Goal: Task Accomplishment & Management: Use online tool/utility

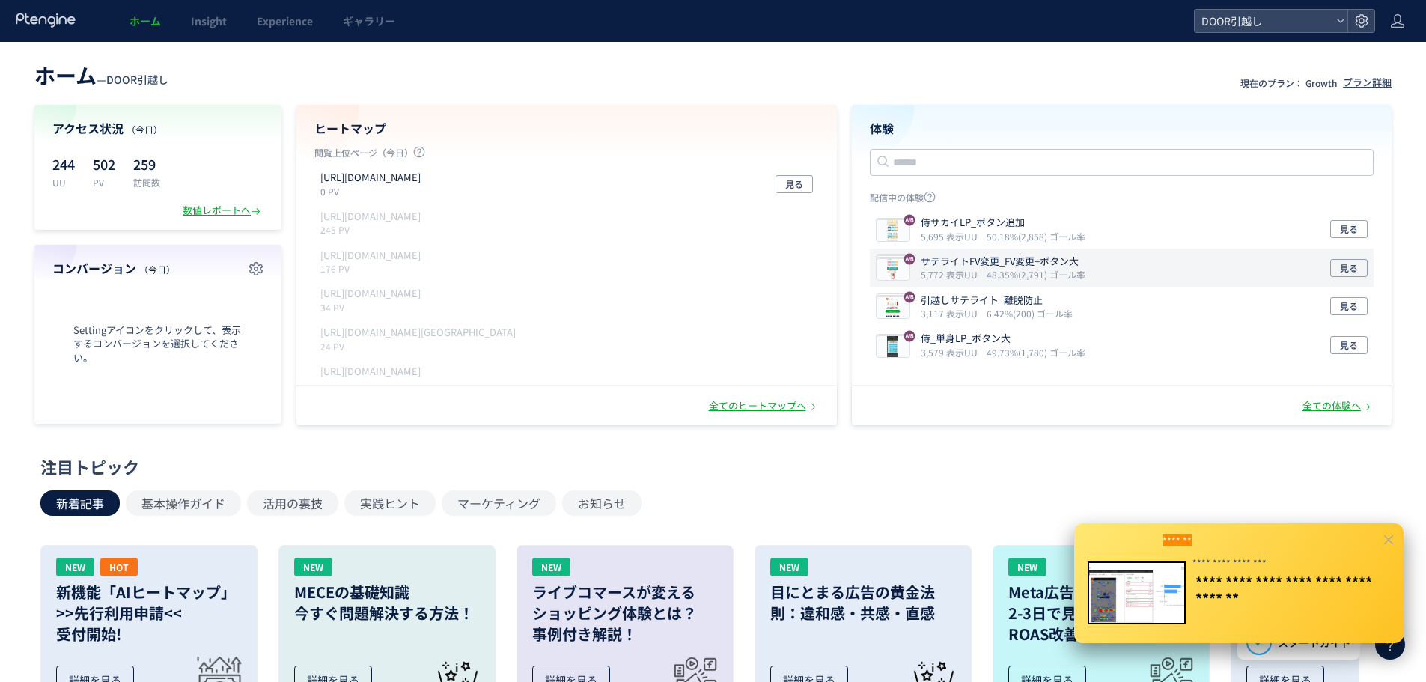
click at [1162, 260] on div "サテライトFV変更_FV変更+ボタン大 5,772 表示UU 48.35%(2,791) ゴール率 見る" at bounding box center [1122, 268] width 505 height 39
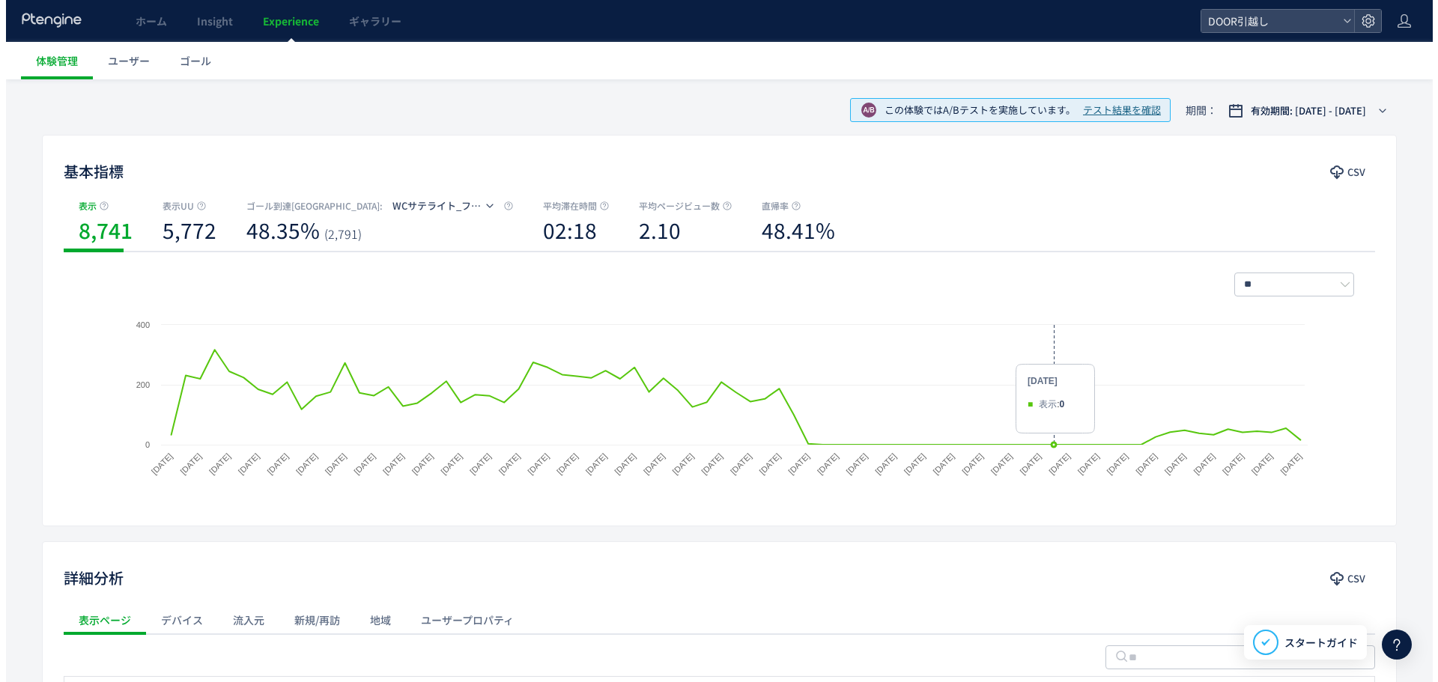
scroll to position [35, 0]
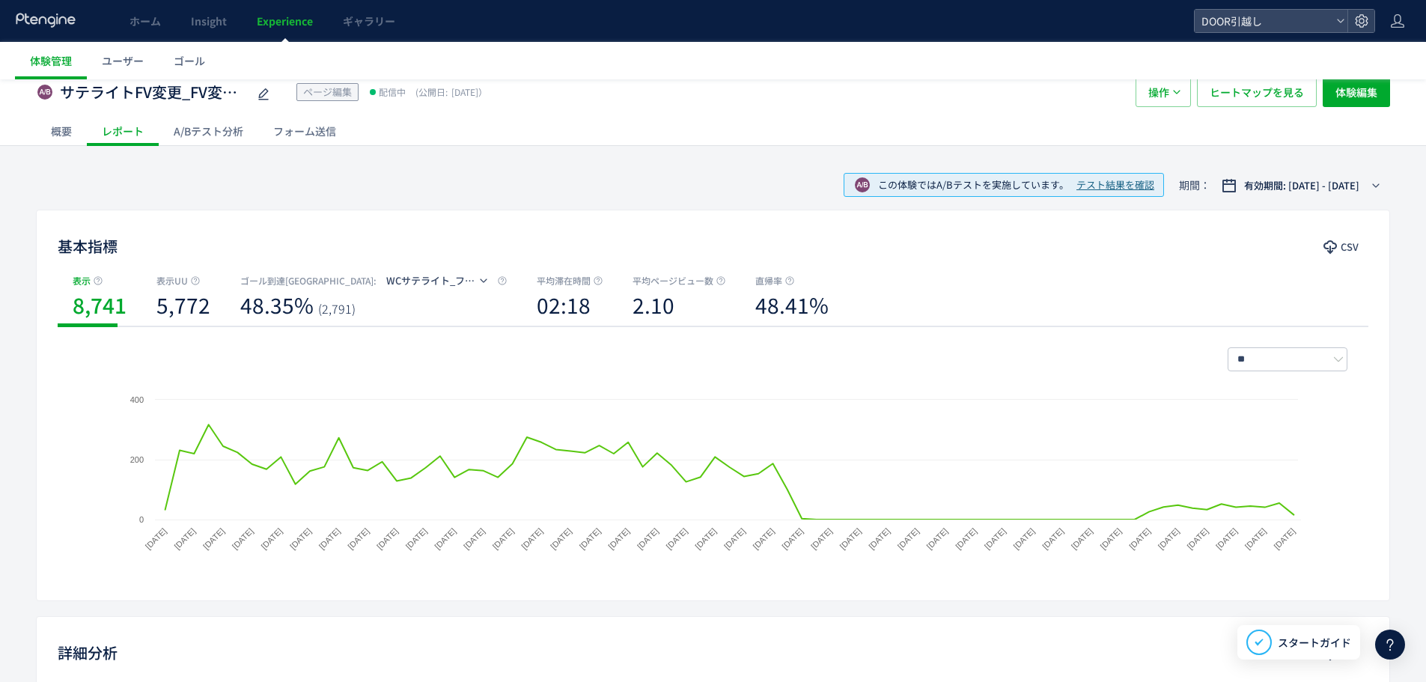
click at [1095, 186] on span "テスト結果を確認" at bounding box center [1116, 185] width 78 height 14
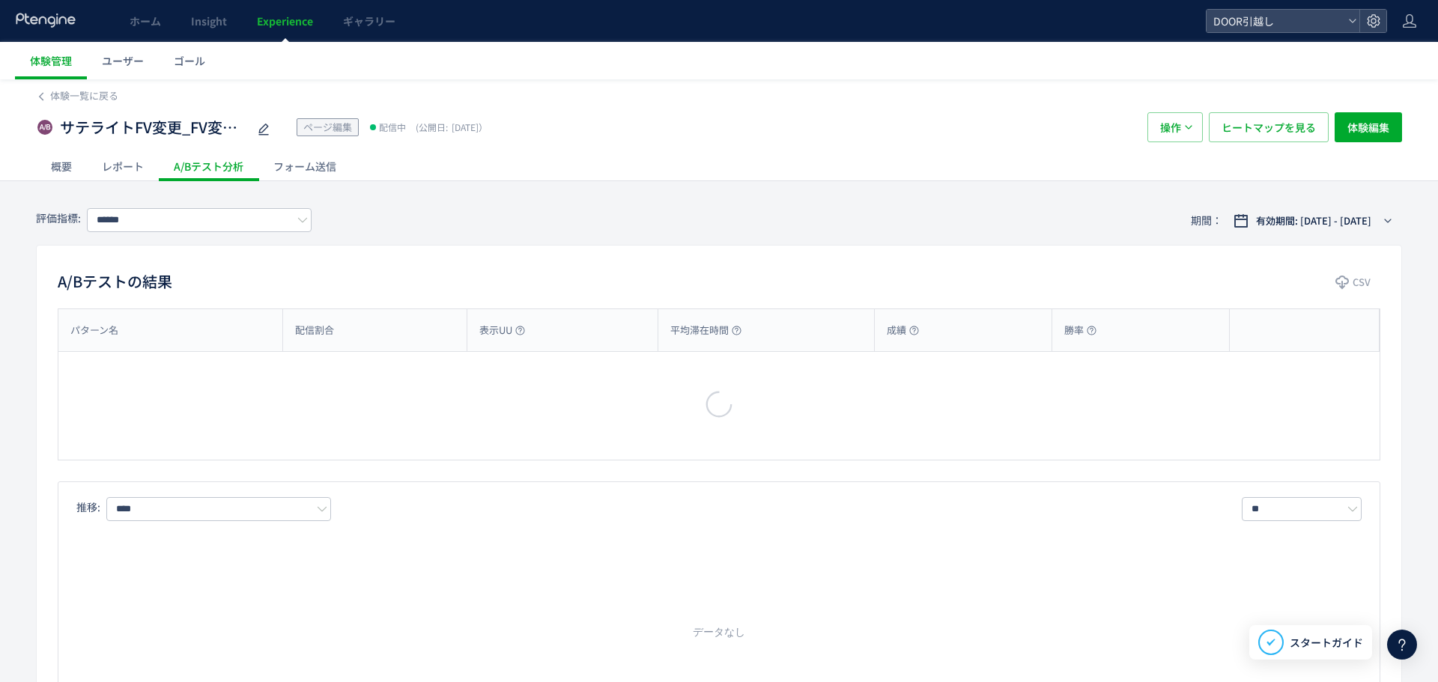
type input "**********"
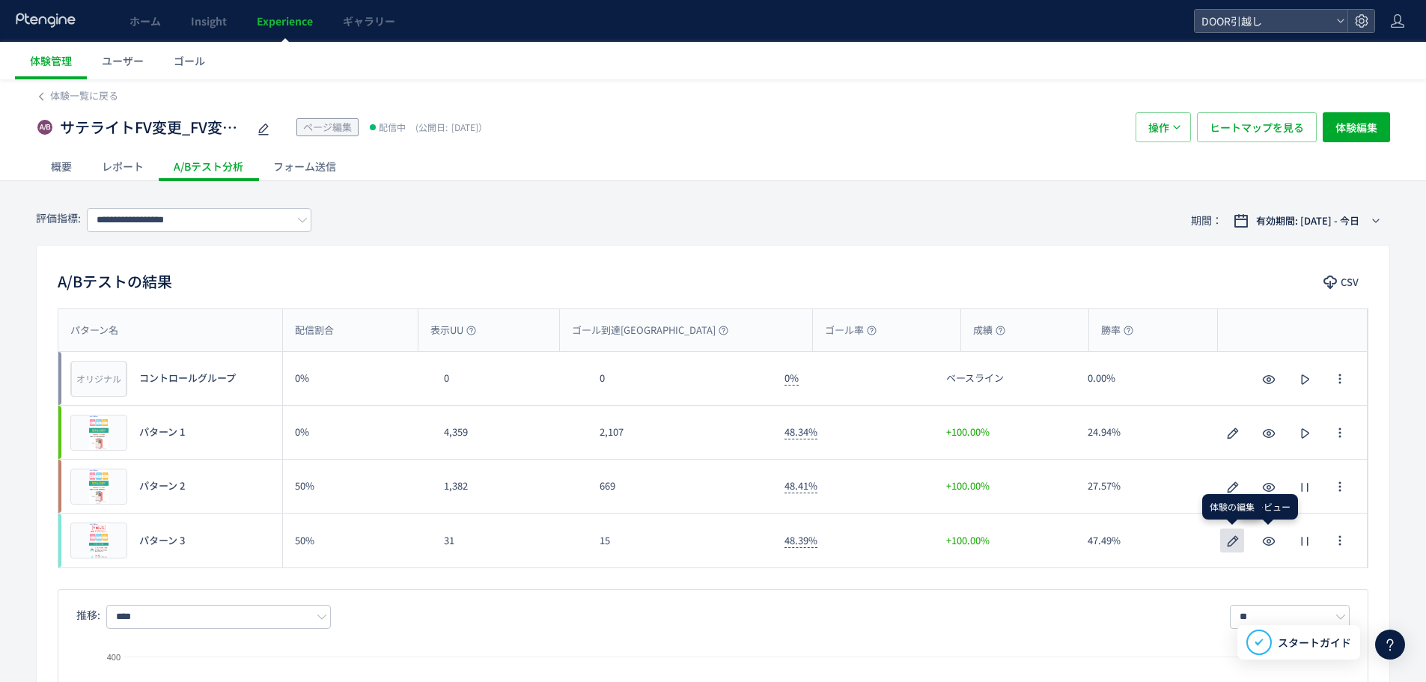
click at [1239, 541] on icon "button" at bounding box center [1233, 541] width 18 height 18
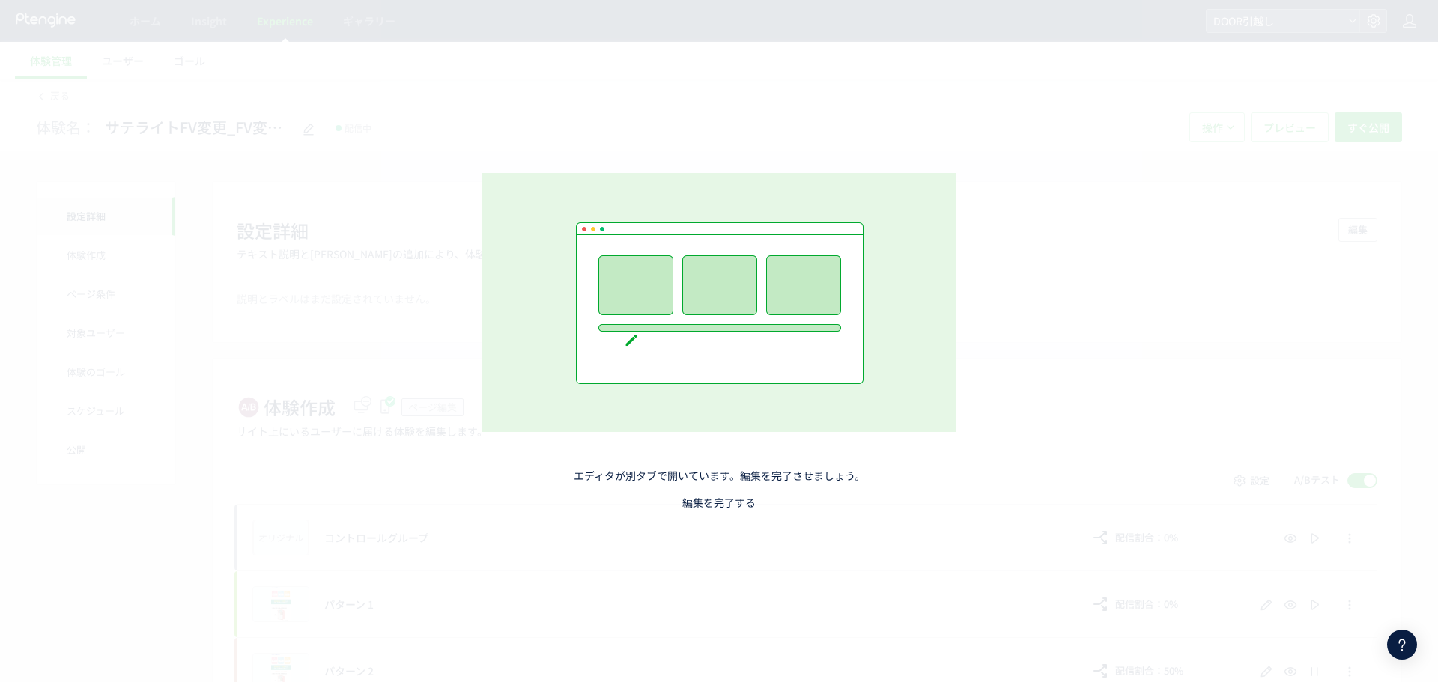
click at [729, 509] on link "編集を完了する" at bounding box center [718, 502] width 73 height 15
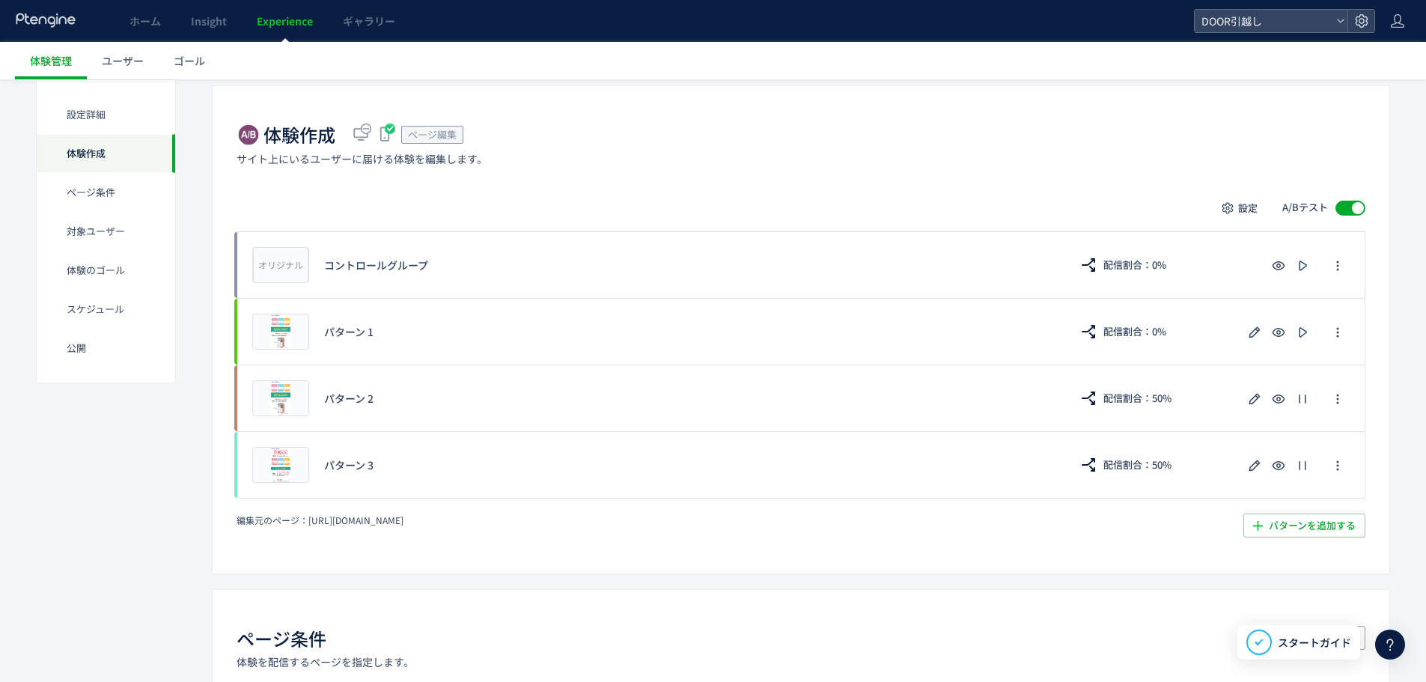
scroll to position [288, 0]
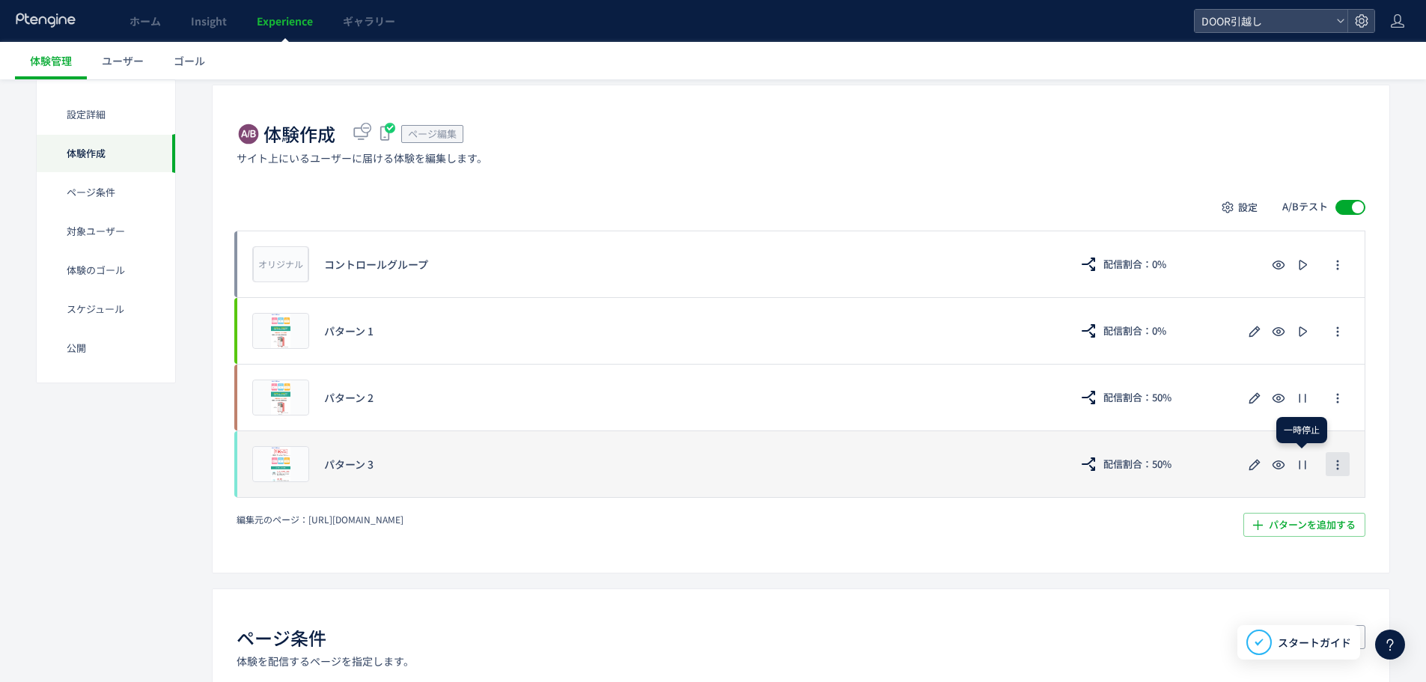
click at [1341, 462] on icon "button" at bounding box center [1338, 465] width 12 height 12
click at [1253, 463] on icon "button" at bounding box center [1255, 465] width 18 height 18
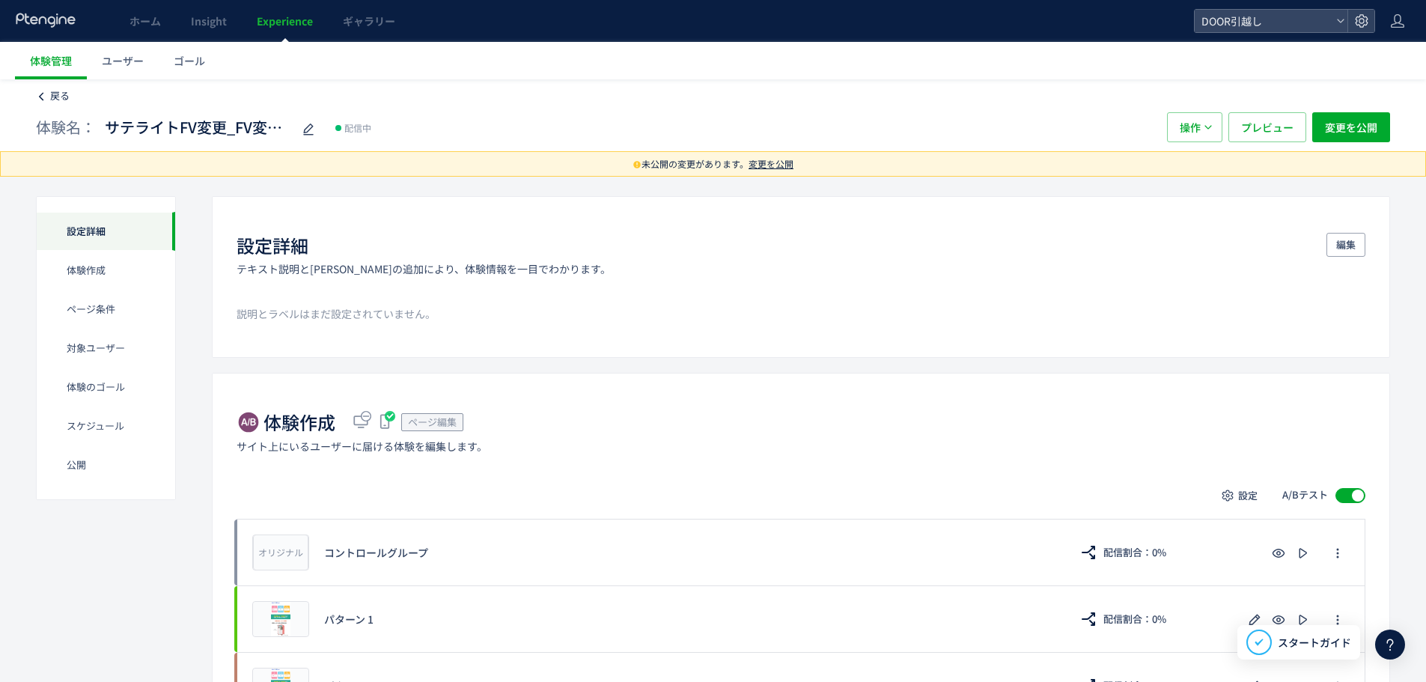
click at [46, 99] on icon at bounding box center [41, 96] width 10 height 10
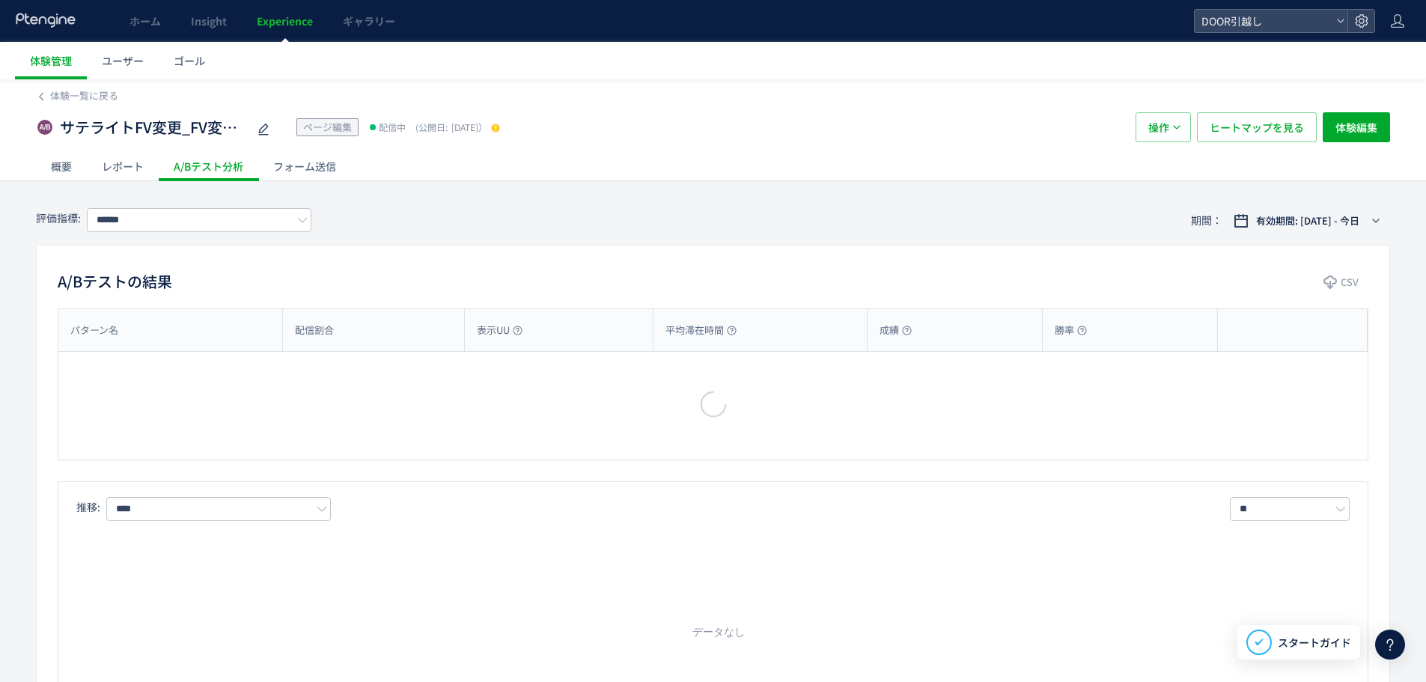
type input "**********"
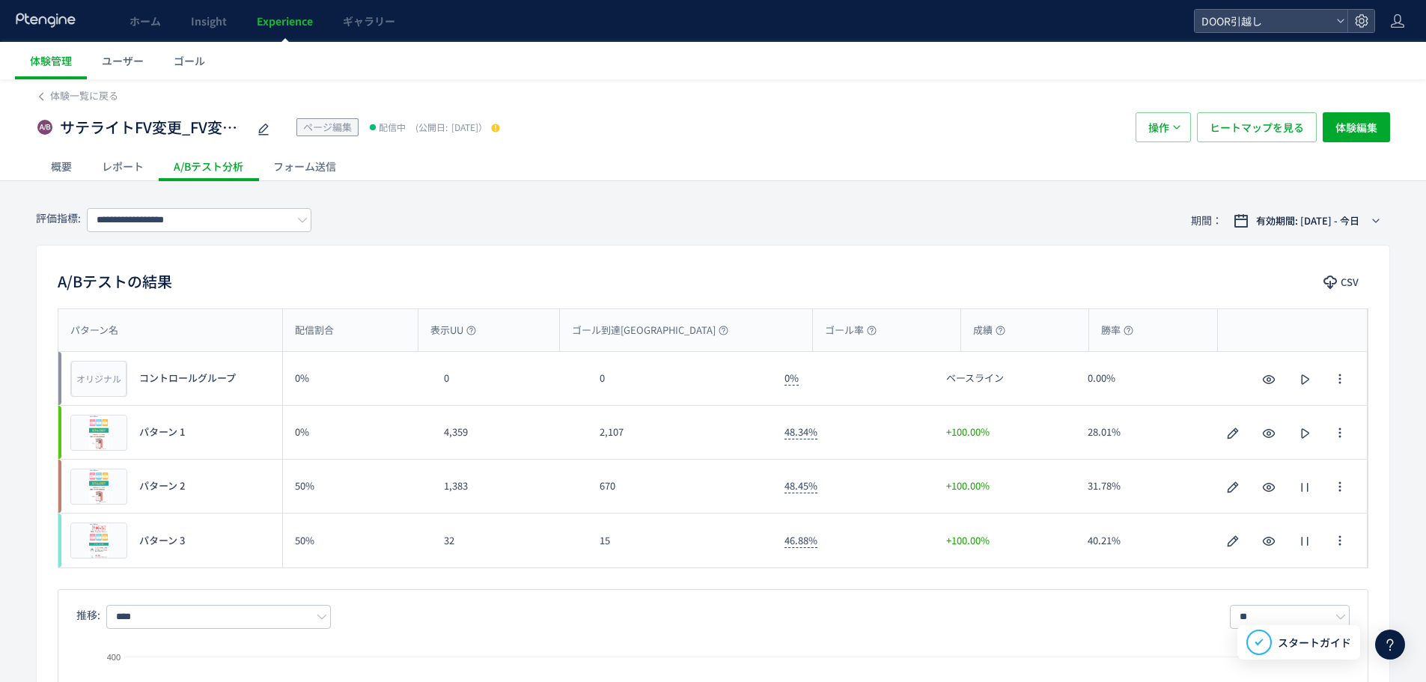
scroll to position [48, 0]
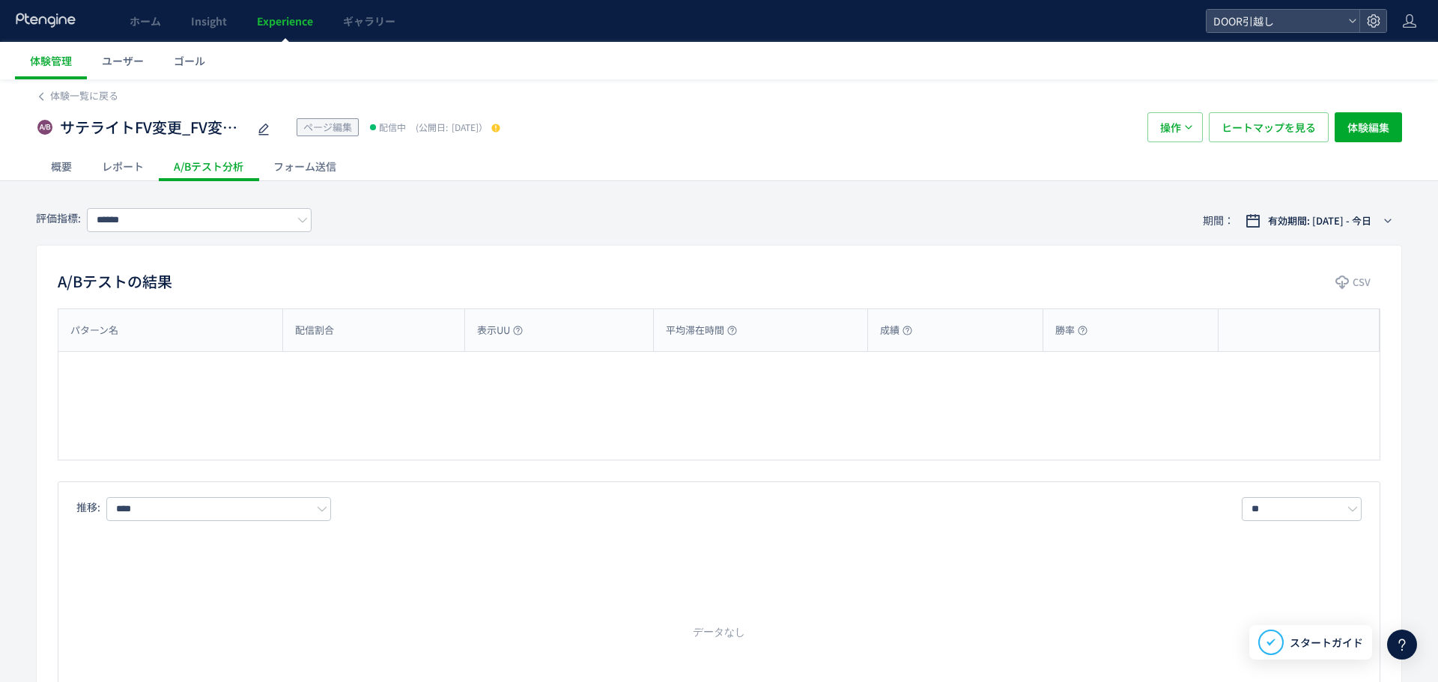
type input "**********"
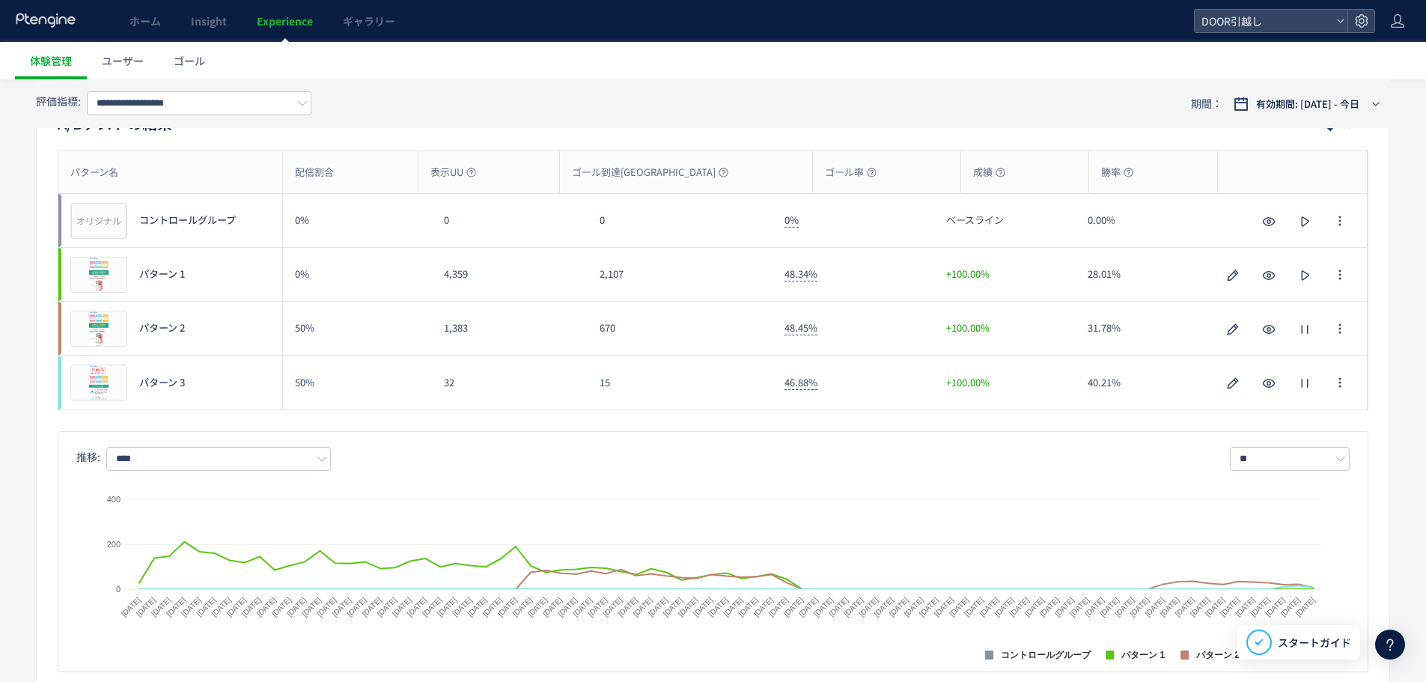
scroll to position [179, 0]
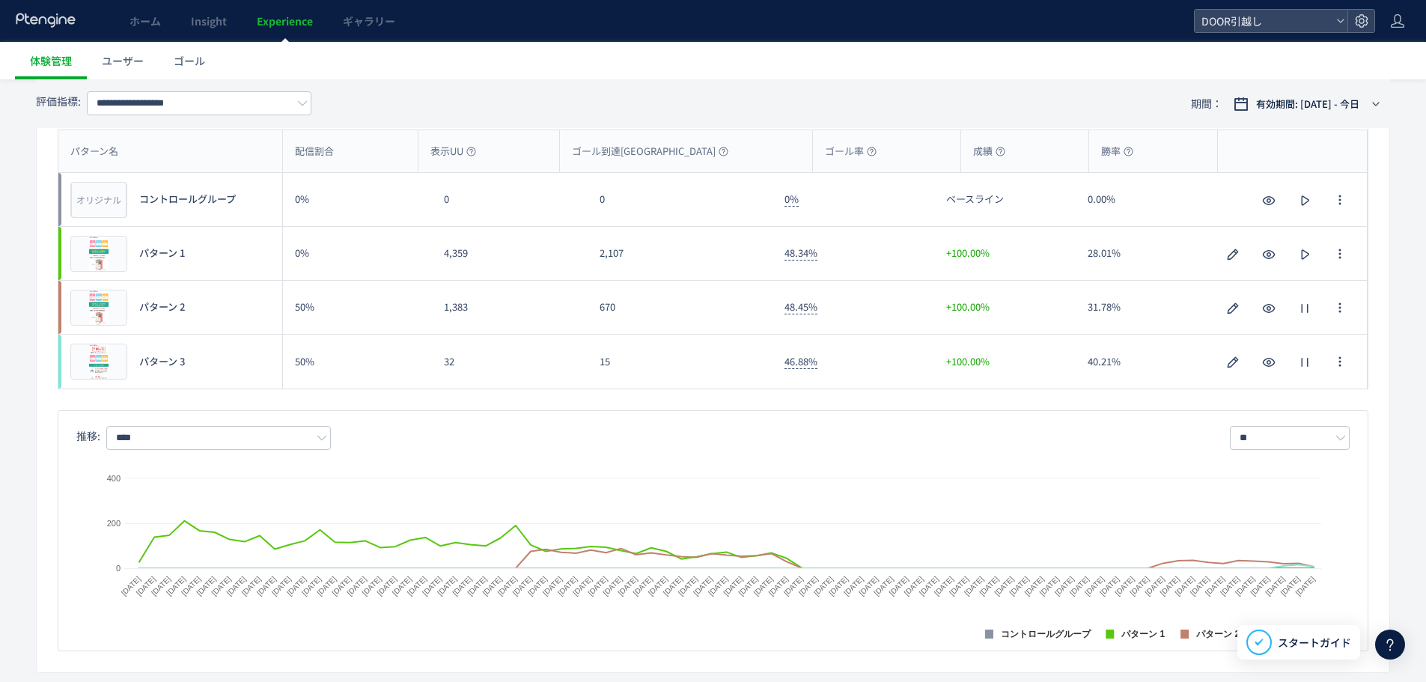
click at [1092, 323] on div "31.78%" at bounding box center [1147, 307] width 142 height 53
click at [590, 311] on div "670" at bounding box center [680, 307] width 185 height 53
click at [605, 308] on div "670" at bounding box center [680, 307] width 185 height 53
click at [659, 304] on div "670" at bounding box center [680, 307] width 185 height 53
click at [636, 373] on div "15" at bounding box center [680, 362] width 185 height 54
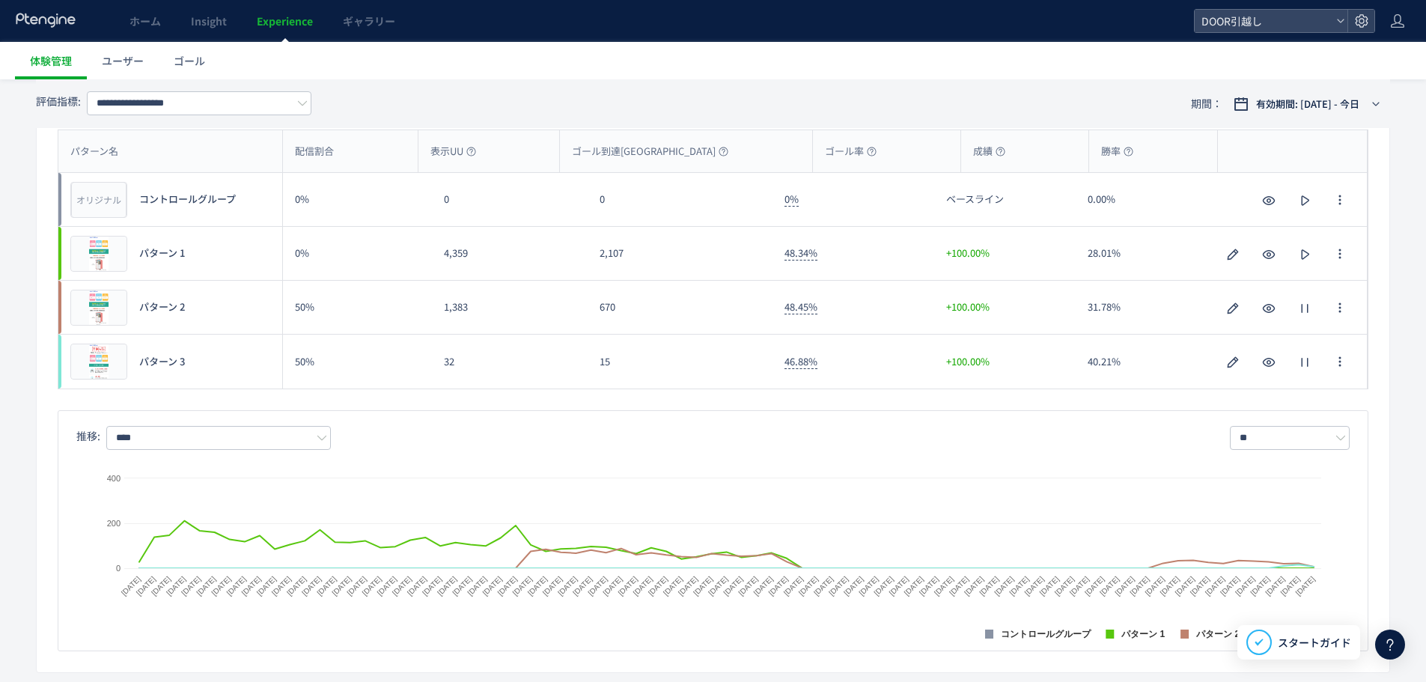
click at [1125, 366] on div "40.21%" at bounding box center [1147, 362] width 142 height 54
drag, startPoint x: 1088, startPoint y: 365, endPoint x: 1132, endPoint y: 367, distance: 44.2
click at [1132, 367] on div "40.21%" at bounding box center [1147, 362] width 142 height 54
drag, startPoint x: 1086, startPoint y: 368, endPoint x: 1132, endPoint y: 356, distance: 47.9
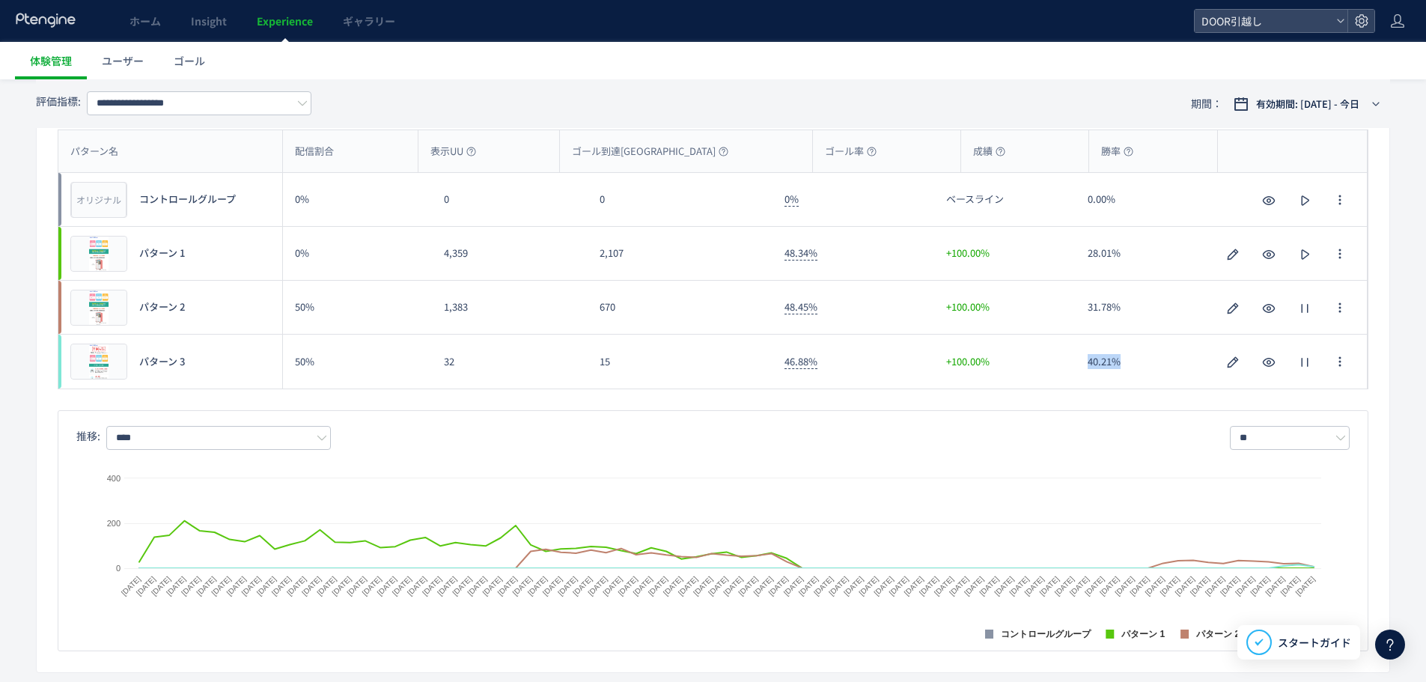
click at [1132, 356] on div "40.21%" at bounding box center [1147, 362] width 142 height 54
click at [1130, 357] on div "40.21%" at bounding box center [1147, 362] width 142 height 54
click at [1344, 103] on span "有効期間: [DATE] - 今日" at bounding box center [1307, 104] width 103 height 15
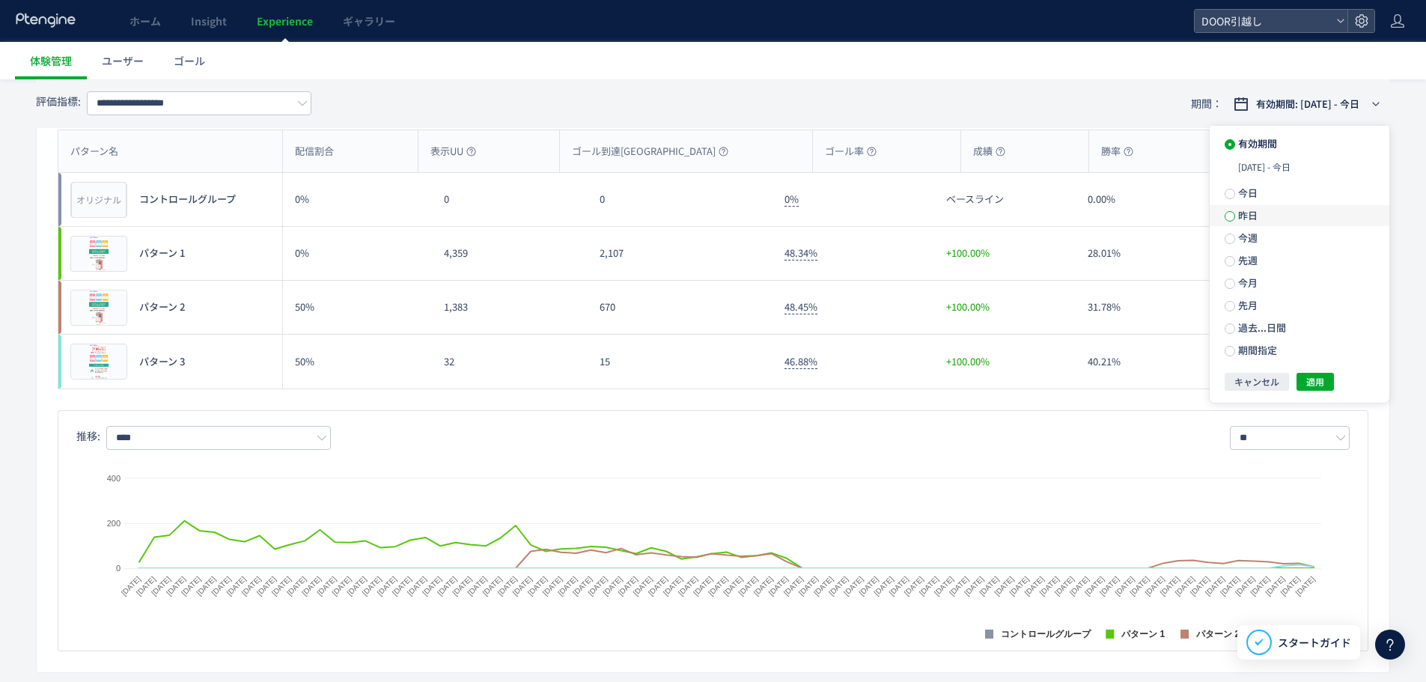
click at [1231, 213] on span at bounding box center [1230, 216] width 10 height 10
click at [1324, 360] on span "適用" at bounding box center [1316, 355] width 18 height 18
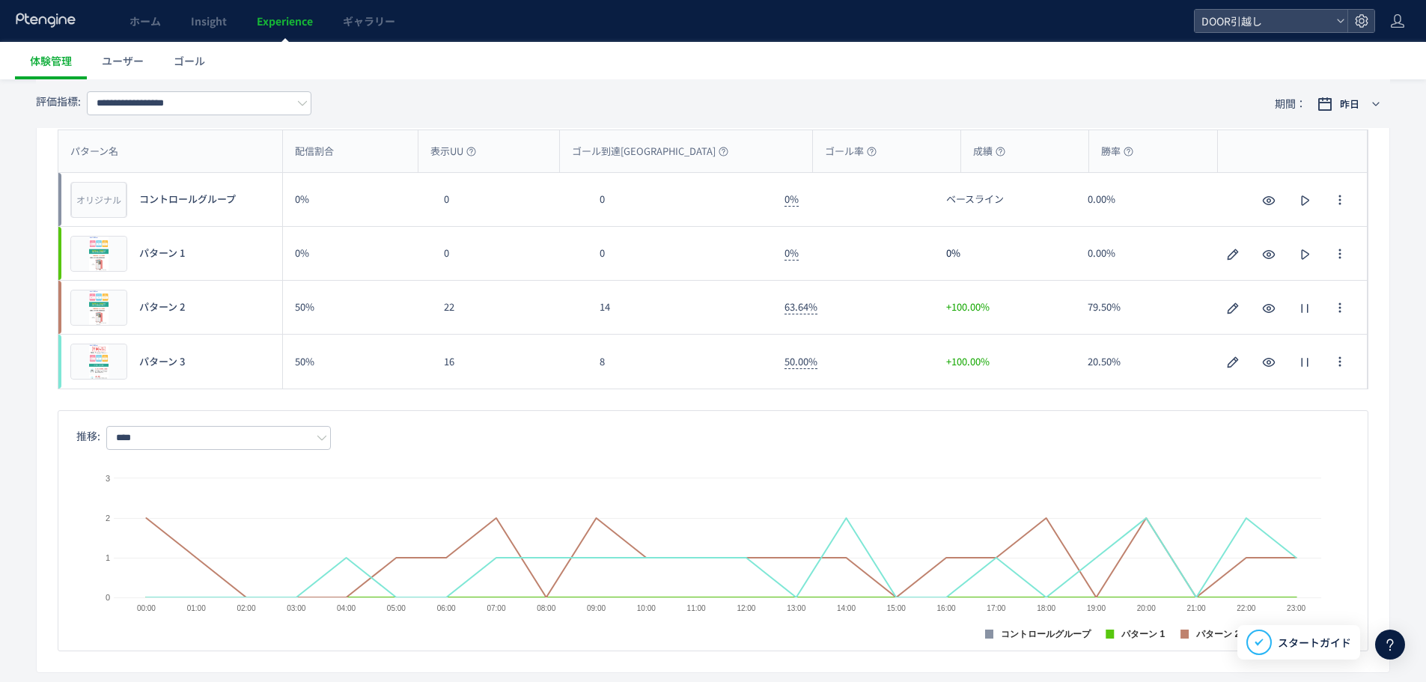
click at [1138, 294] on div "79.50%" at bounding box center [1147, 307] width 142 height 53
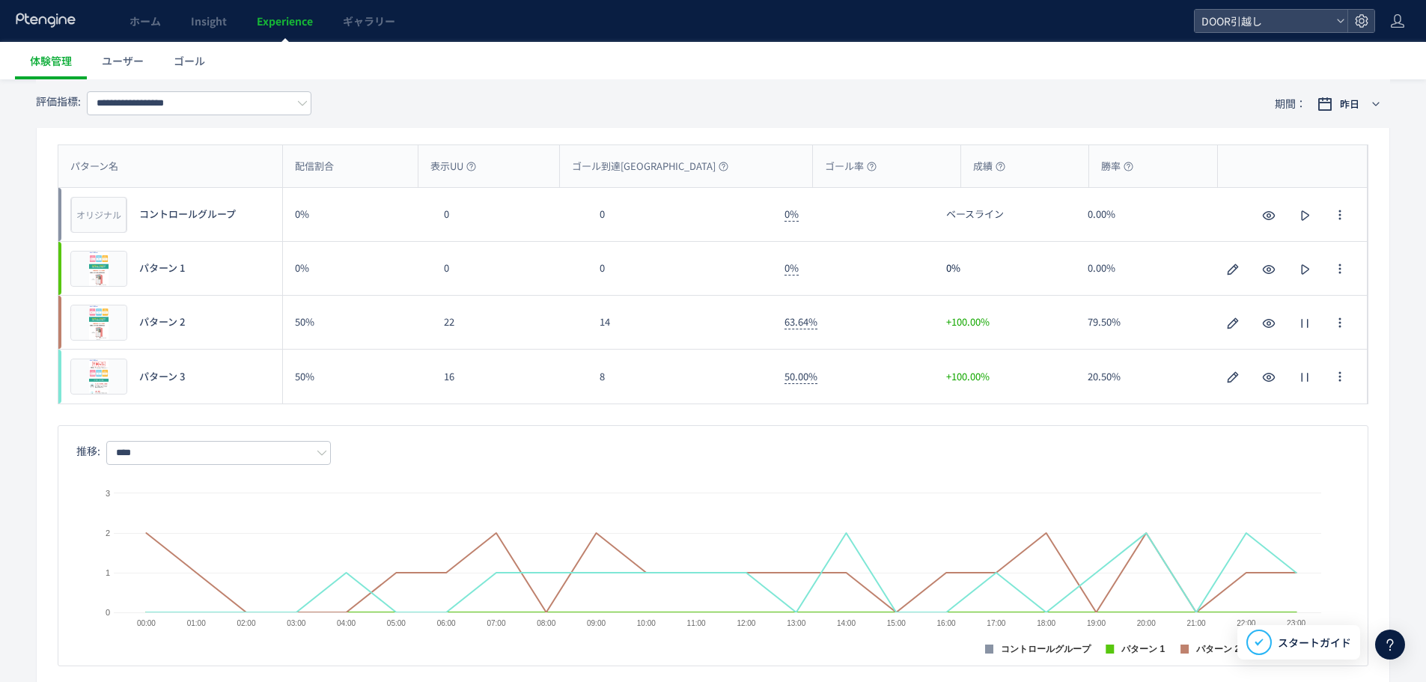
scroll to position [165, 0]
click at [1102, 321] on div "79.50%" at bounding box center [1147, 321] width 142 height 53
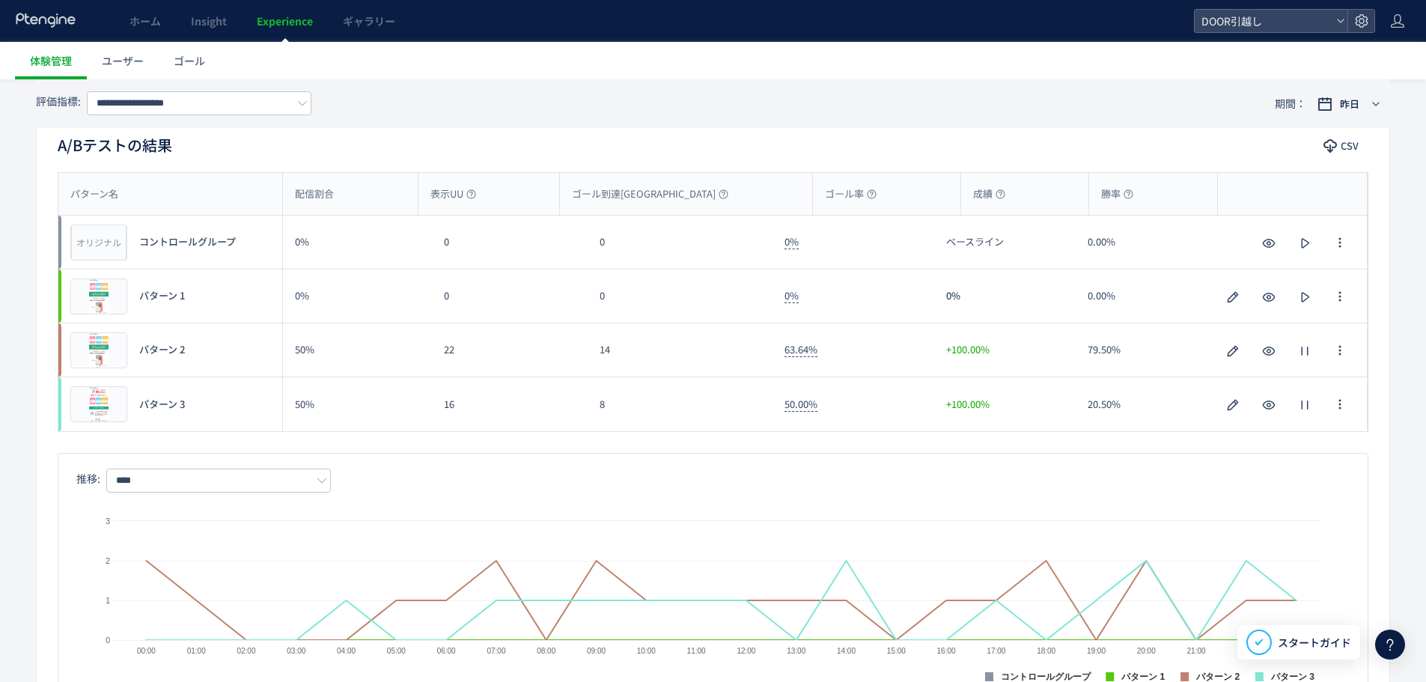
scroll to position [94, 0]
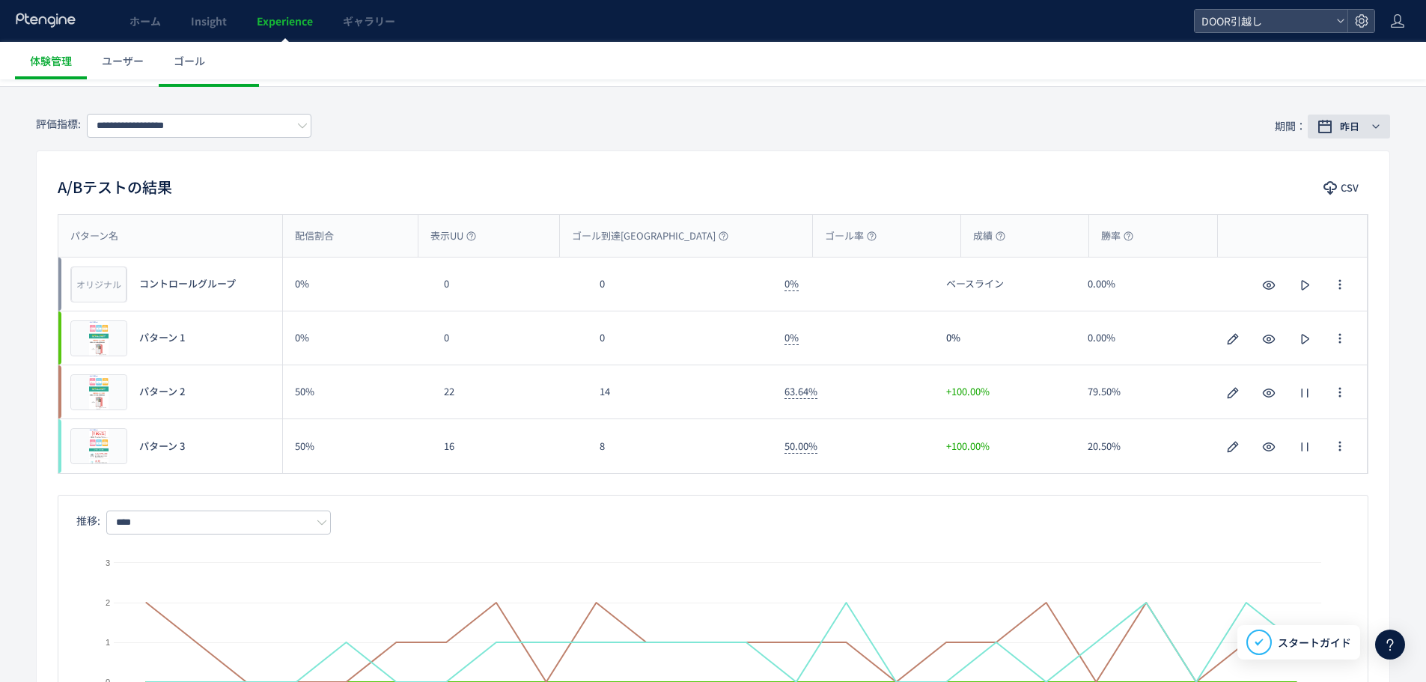
click at [1367, 126] on div "昨日" at bounding box center [1352, 126] width 33 height 15
click at [1155, 160] on div "A/Bテストの結果 CSV パターン名 配信割合 表示UU ゴール到達UU ゴール率 成績 勝率 パターン名 オリジナル プレビュー コントロールグループ 0…" at bounding box center [713, 454] width 1355 height 607
click at [1101, 517] on div "推移: **** ** 日別 週別 月別" at bounding box center [713, 523] width 1274 height 24
click at [1231, 448] on icon "button" at bounding box center [1233, 447] width 18 height 18
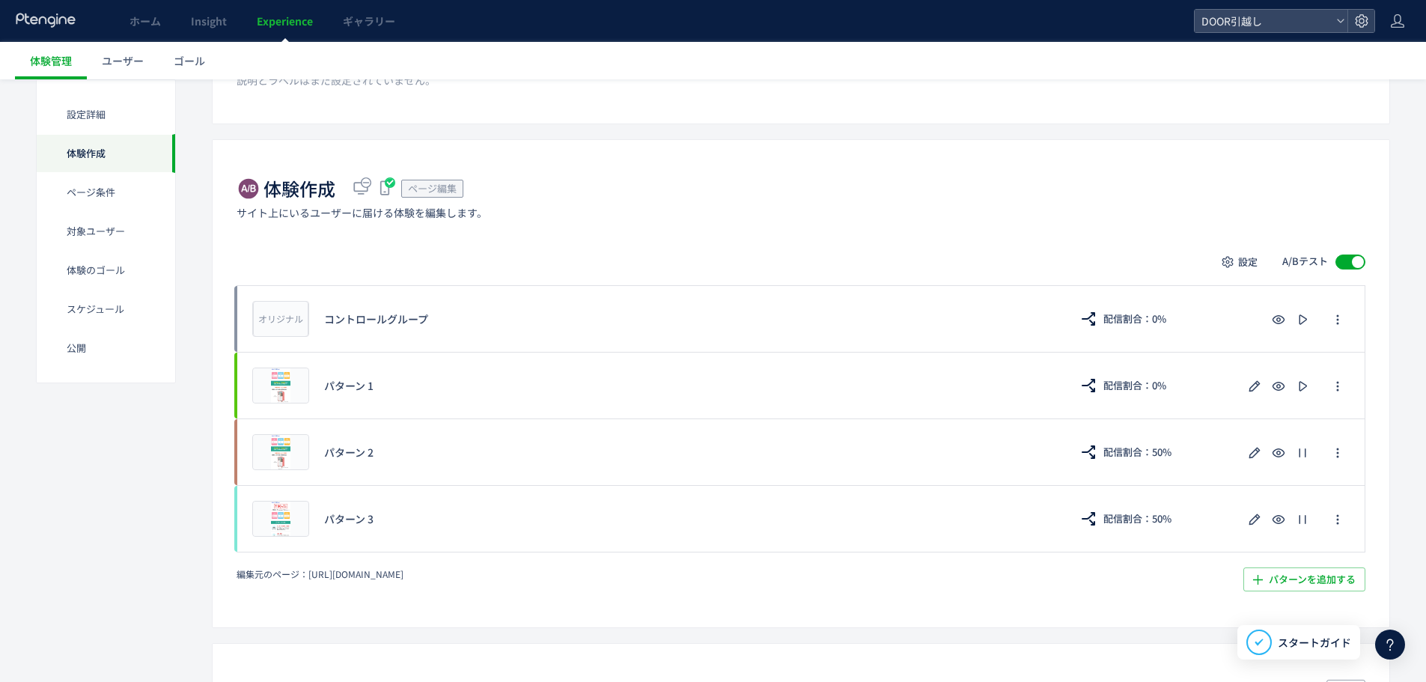
scroll to position [283, 0]
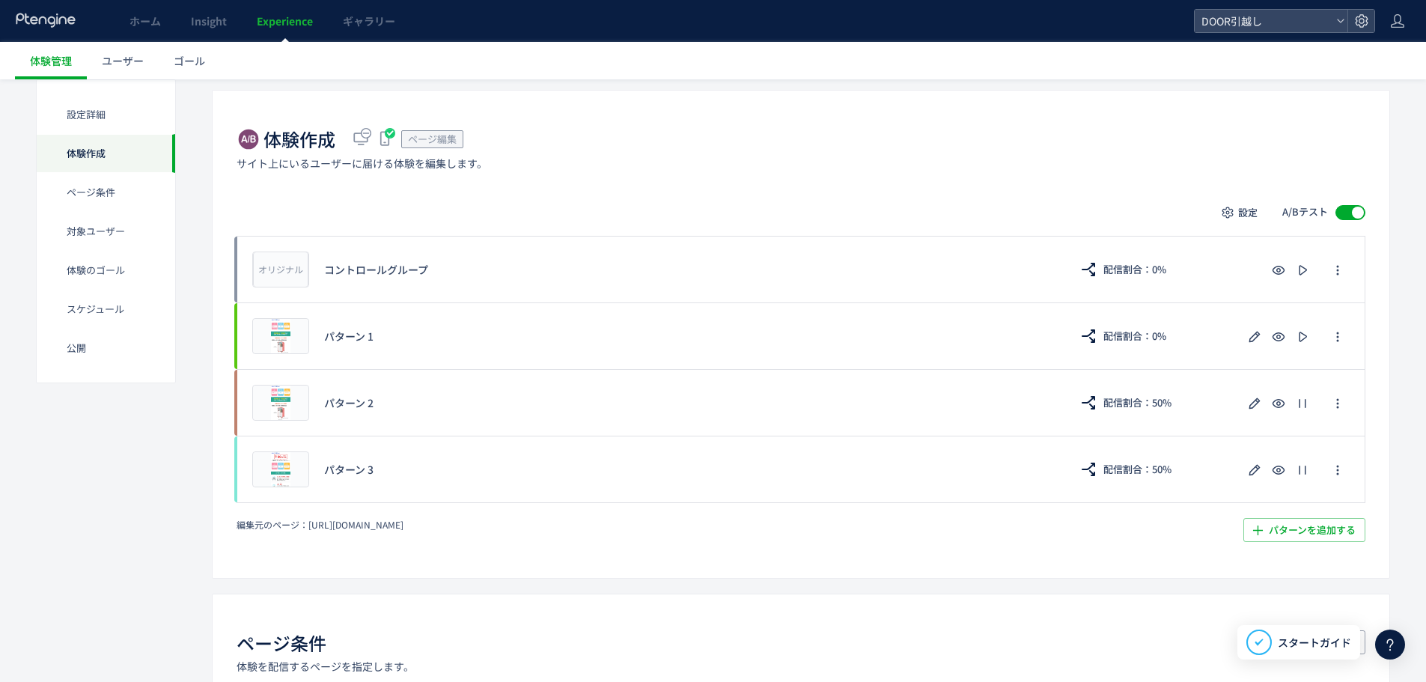
click at [547, 166] on div "体験作成 ページ編集 サイト上にいるユーザーに届ける体験を編集します。" at bounding box center [801, 148] width 1129 height 43
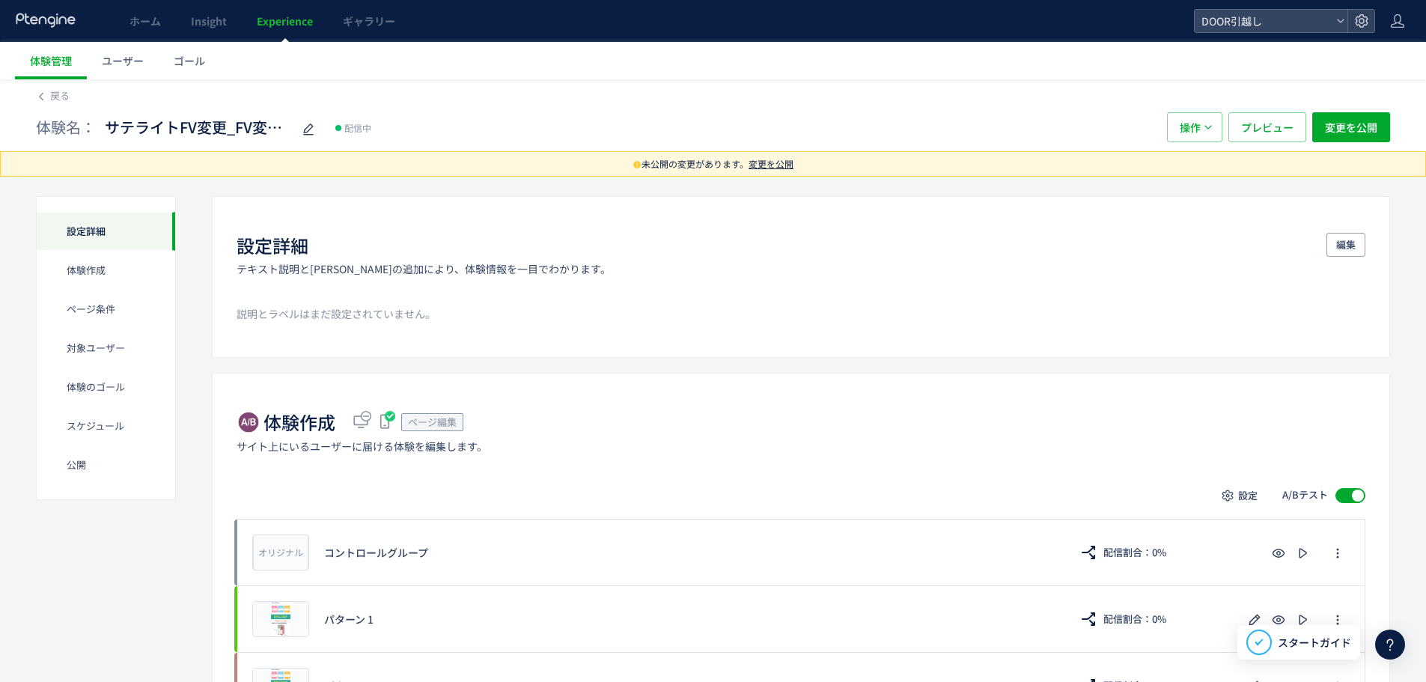
scroll to position [2, 0]
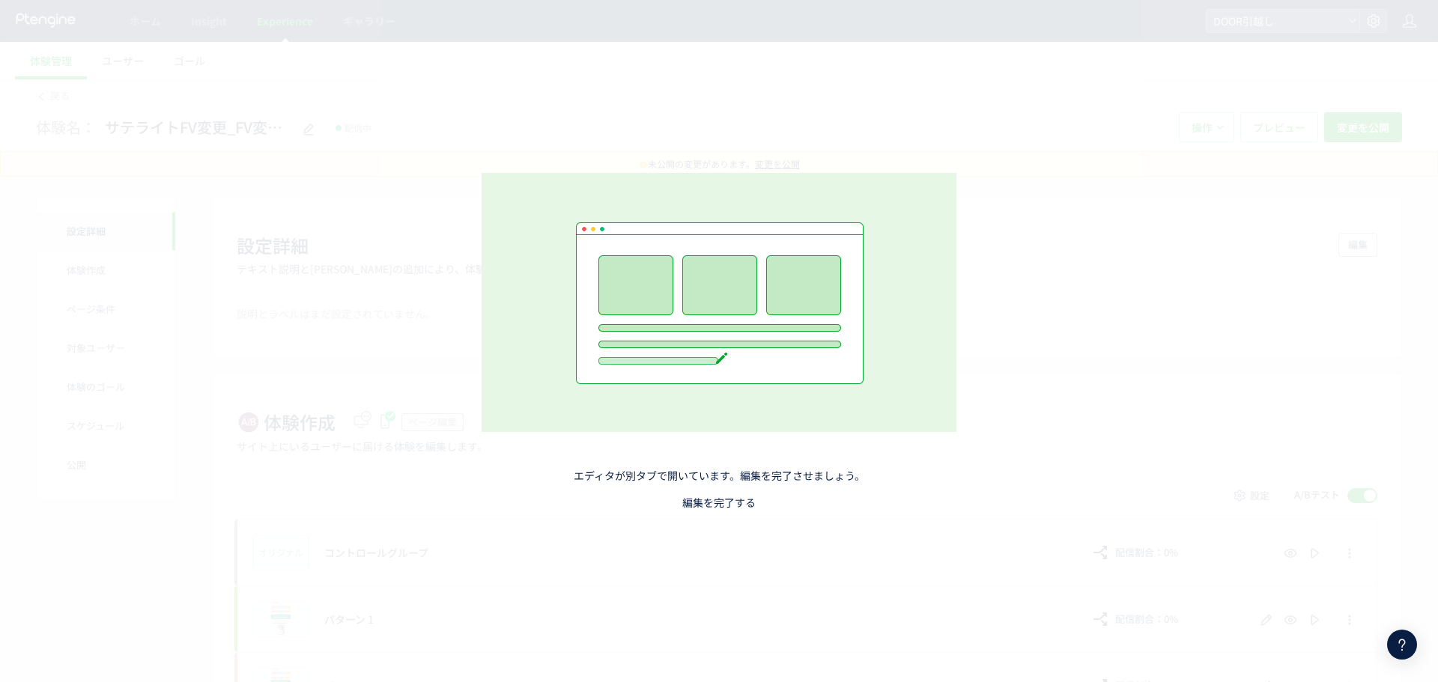
click at [736, 502] on link "編集を完了する" at bounding box center [718, 502] width 73 height 15
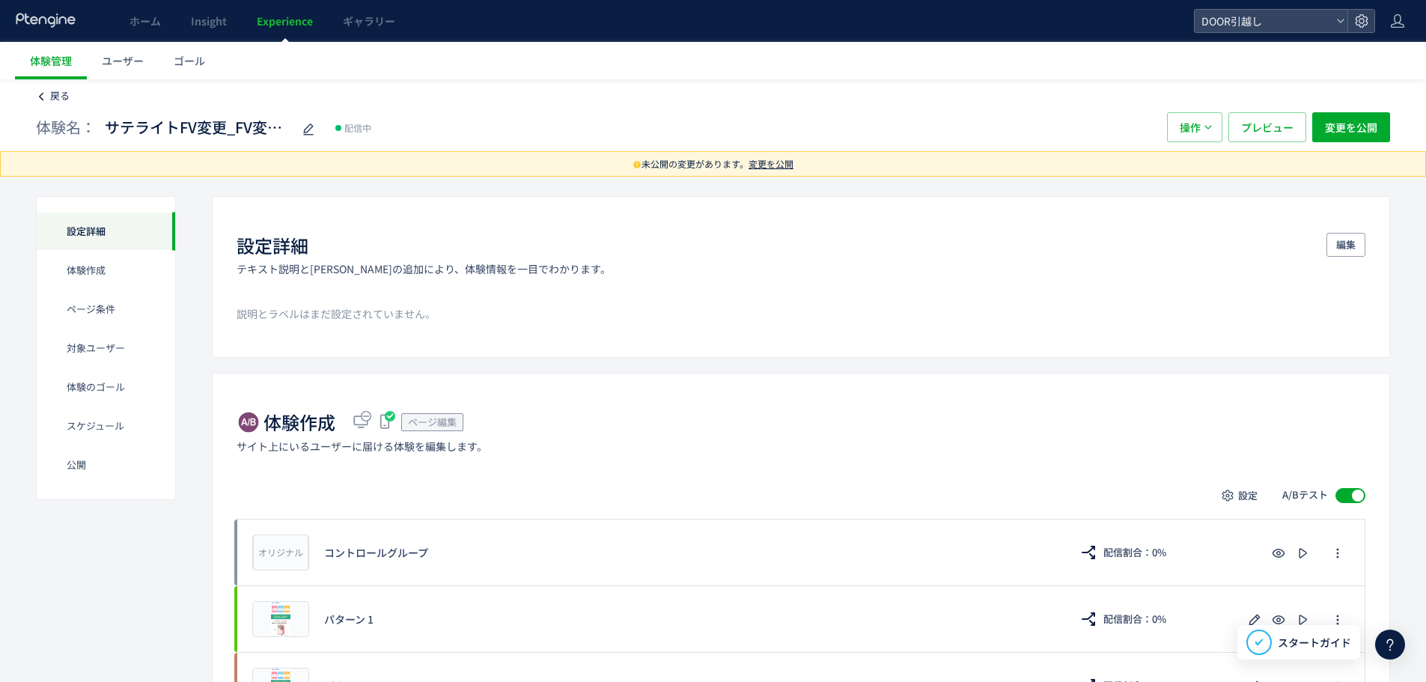
click at [52, 94] on span "戻る" at bounding box center [59, 95] width 19 height 14
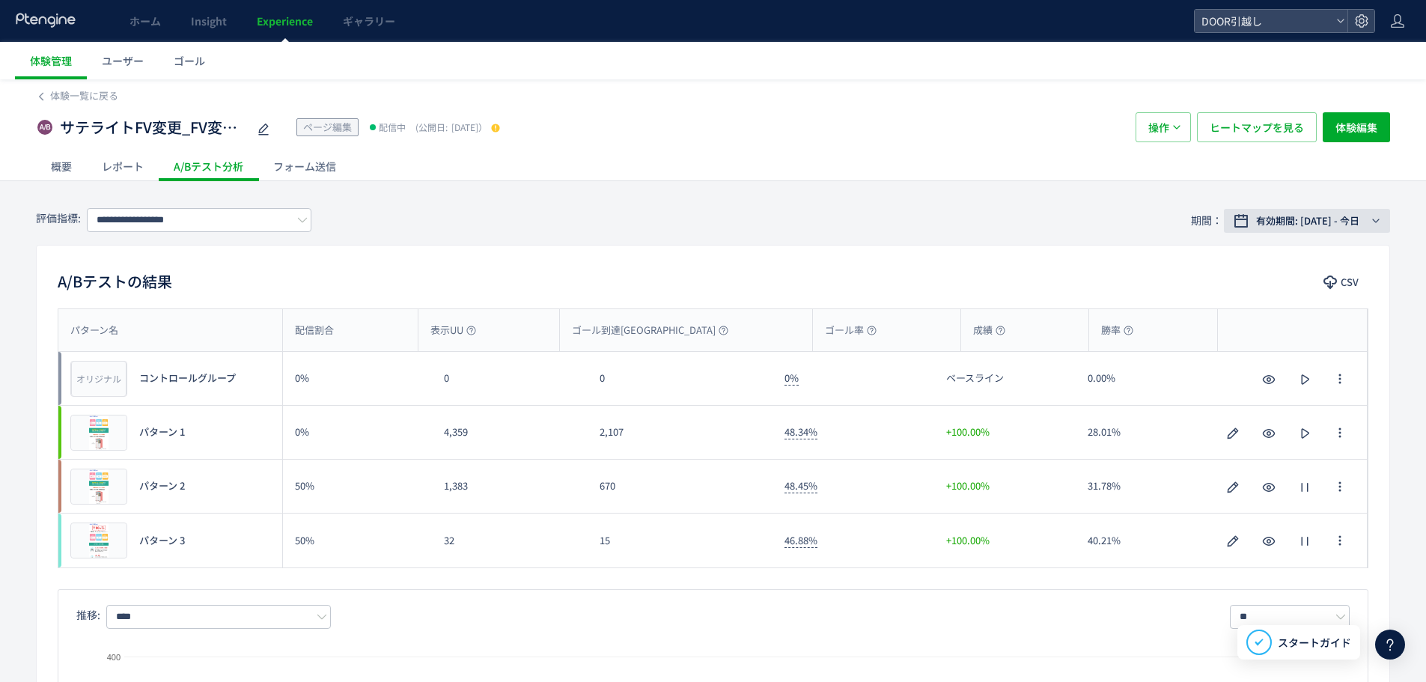
click at [1331, 225] on span "有効期間: [DATE] - 今日" at bounding box center [1307, 220] width 103 height 15
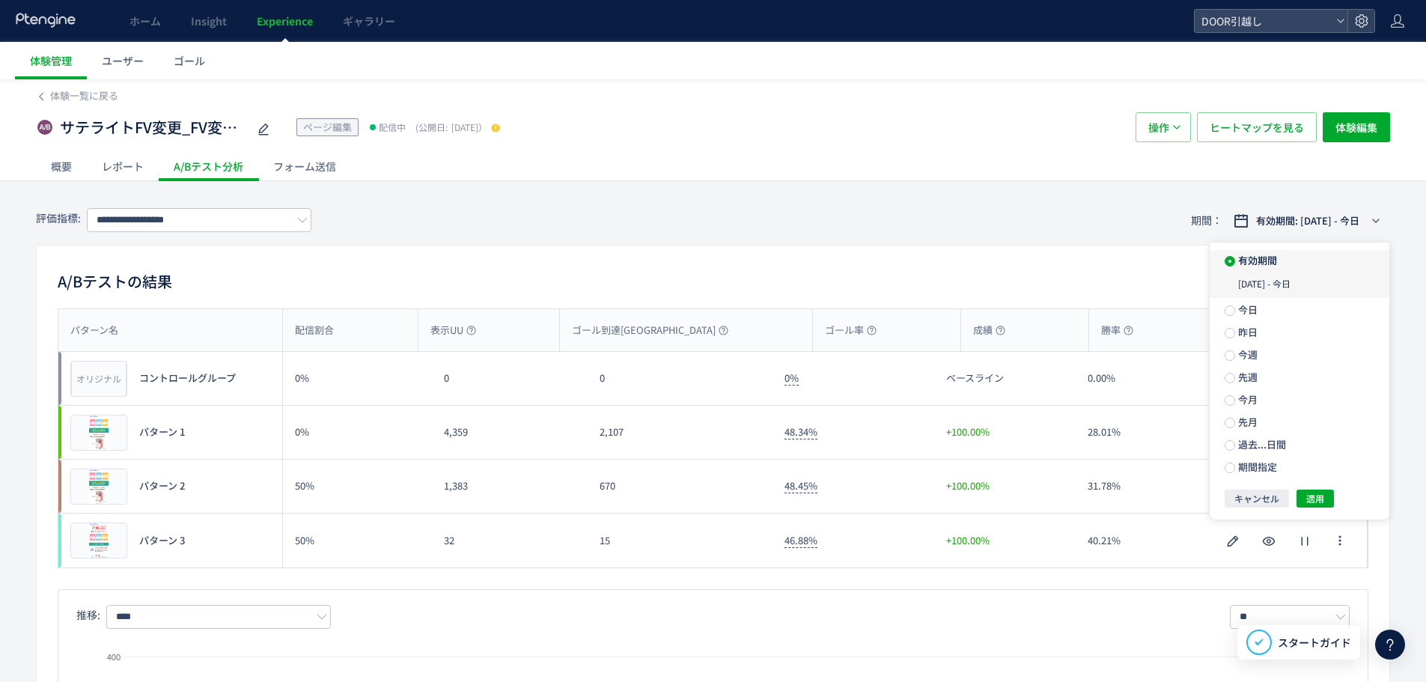
click at [1284, 285] on div "[DATE] - 今日" at bounding box center [1300, 284] width 180 height 27
click at [1279, 284] on div "[DATE] - 今日" at bounding box center [1300, 284] width 180 height 27
click at [1262, 285] on div "[DATE] - 今日" at bounding box center [1300, 284] width 180 height 27
click at [1269, 472] on span "期間指定" at bounding box center [1256, 467] width 42 height 14
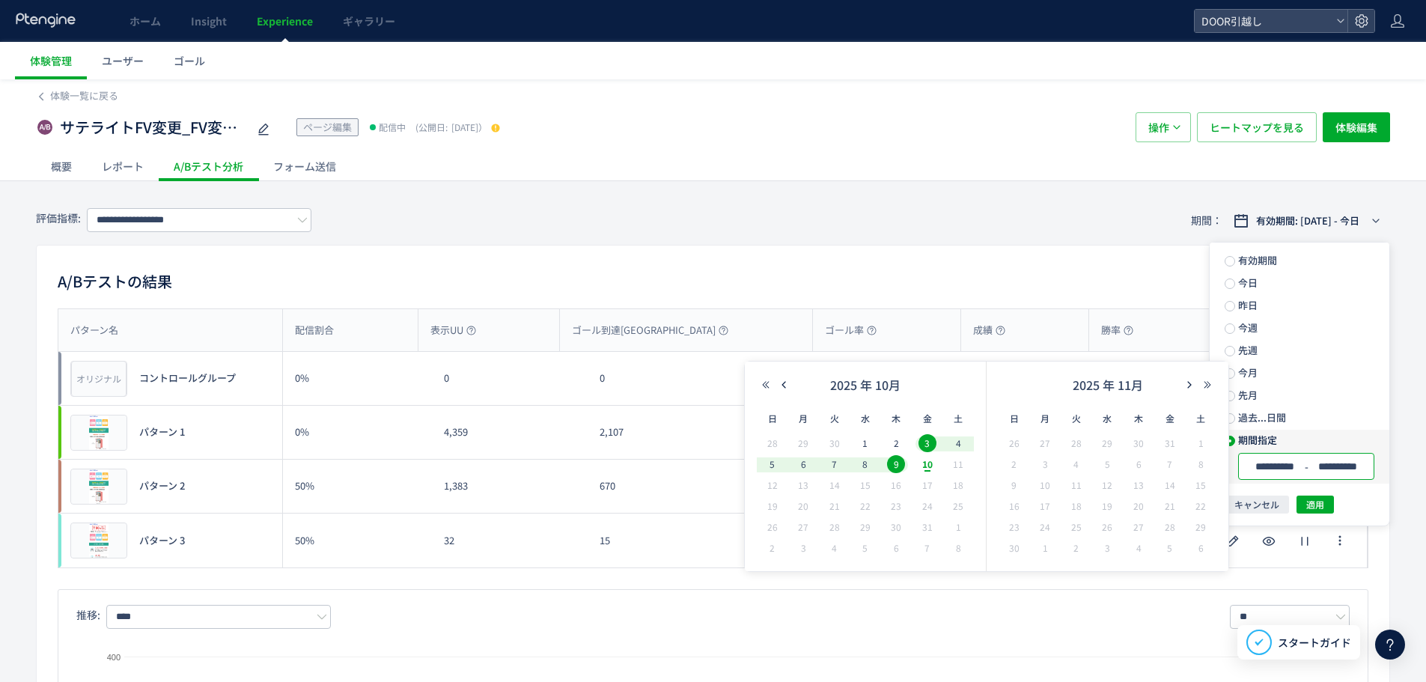
click at [1295, 469] on input "**********" at bounding box center [1275, 466] width 56 height 11
click at [872, 459] on span "8" at bounding box center [866, 464] width 18 height 18
click at [1317, 508] on span "適用" at bounding box center [1316, 505] width 18 height 18
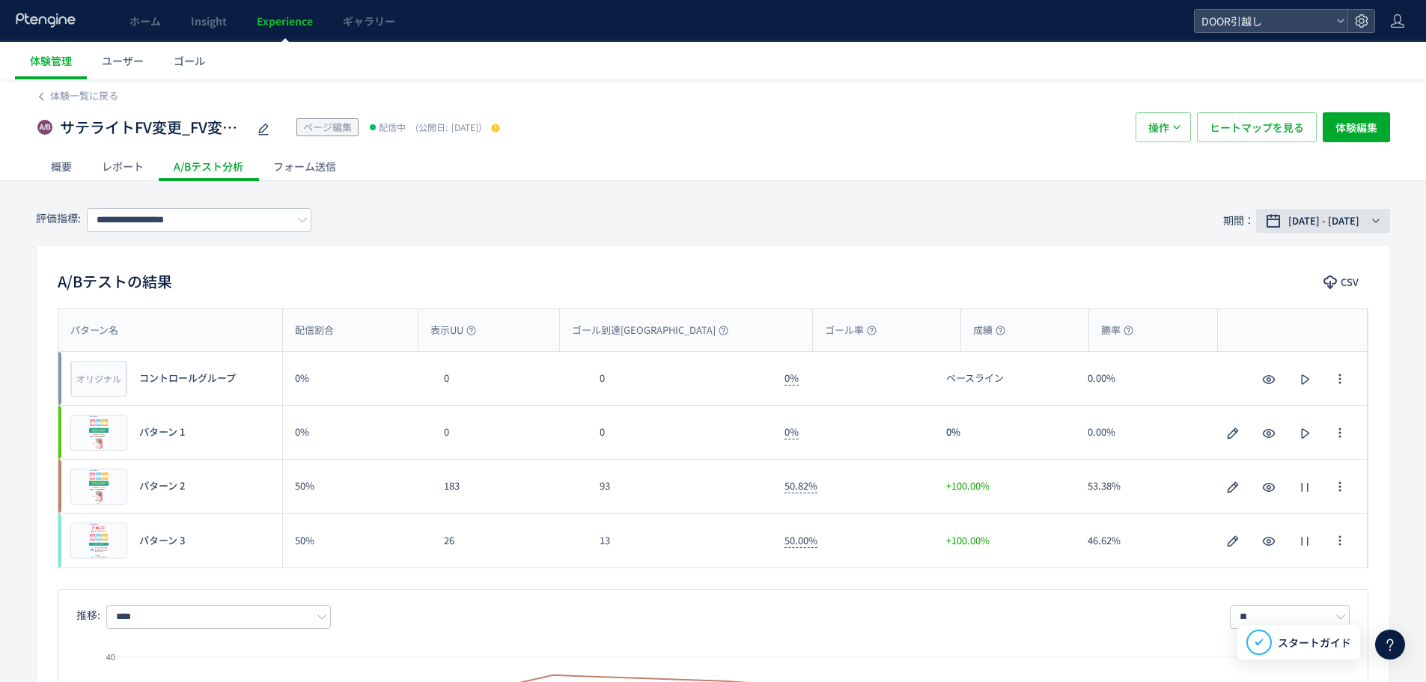
click at [1348, 224] on span "[DATE] - [DATE]" at bounding box center [1324, 220] width 71 height 15
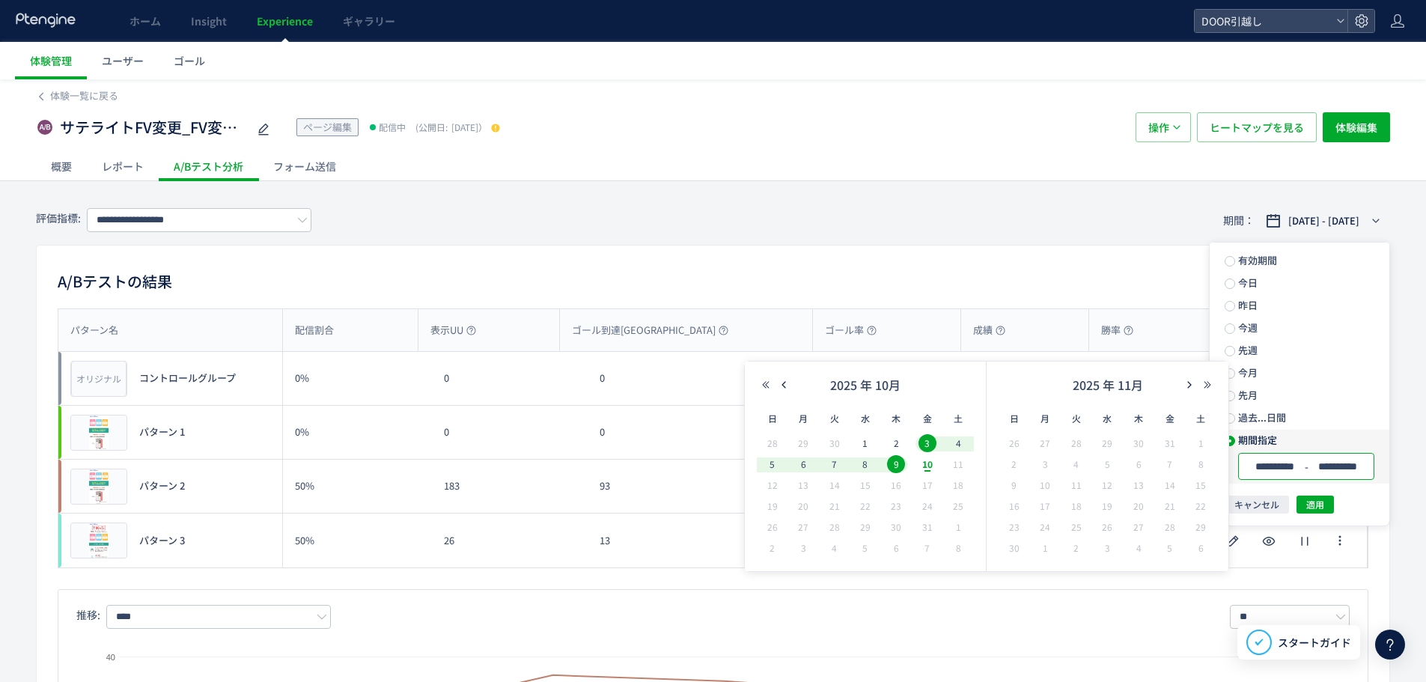
click at [1290, 466] on input "**********" at bounding box center [1275, 466] width 56 height 11
click at [900, 463] on span "9" at bounding box center [896, 464] width 18 height 18
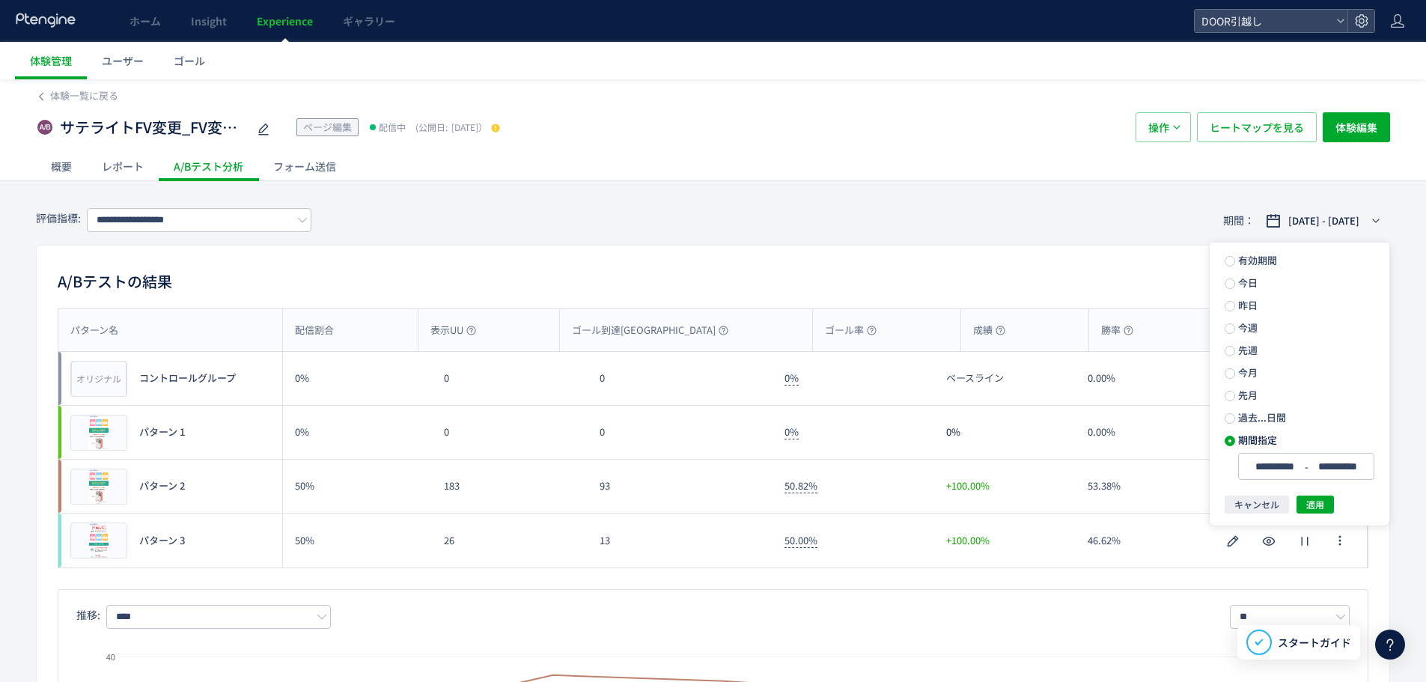
click at [900, 463] on body "**********" at bounding box center [713, 691] width 1426 height 1382
click at [1252, 295] on label "昨日" at bounding box center [1300, 305] width 180 height 21
click at [1321, 466] on span "適用" at bounding box center [1316, 472] width 18 height 18
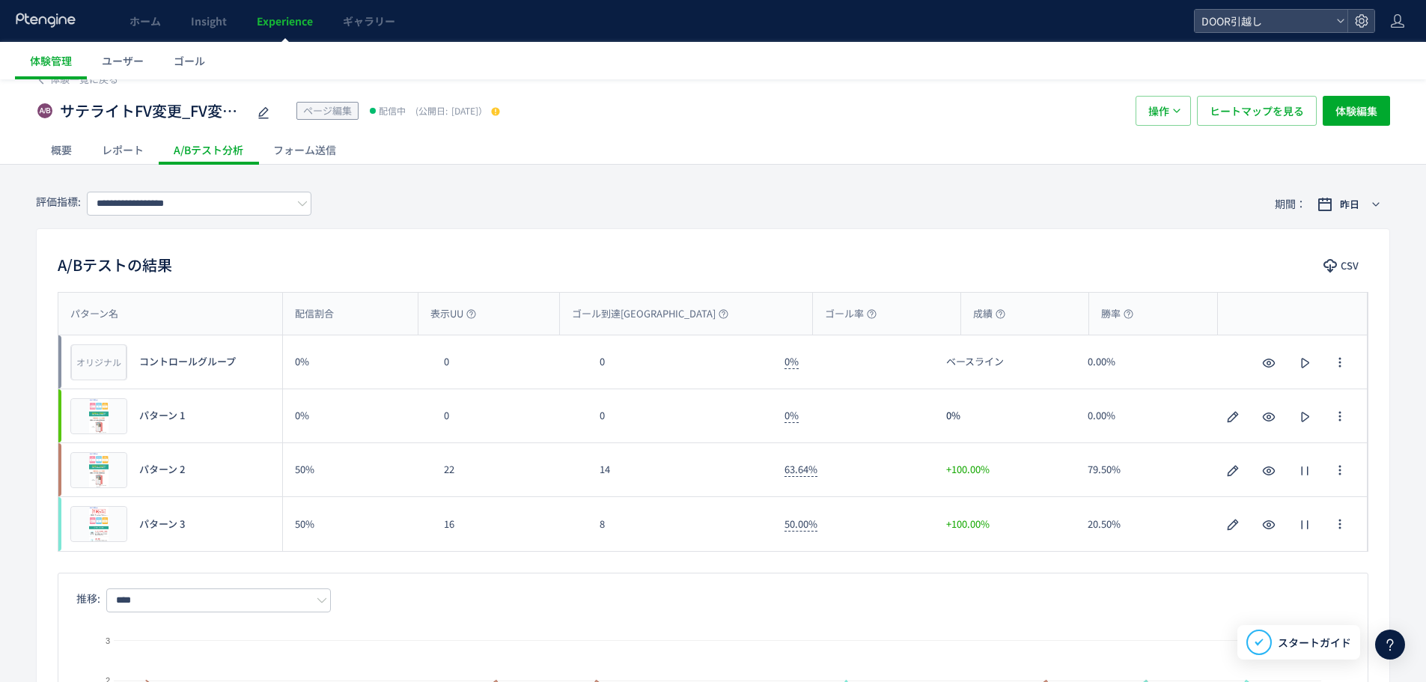
scroll to position [14, 0]
click at [211, 203] on input "**********" at bounding box center [199, 206] width 225 height 24
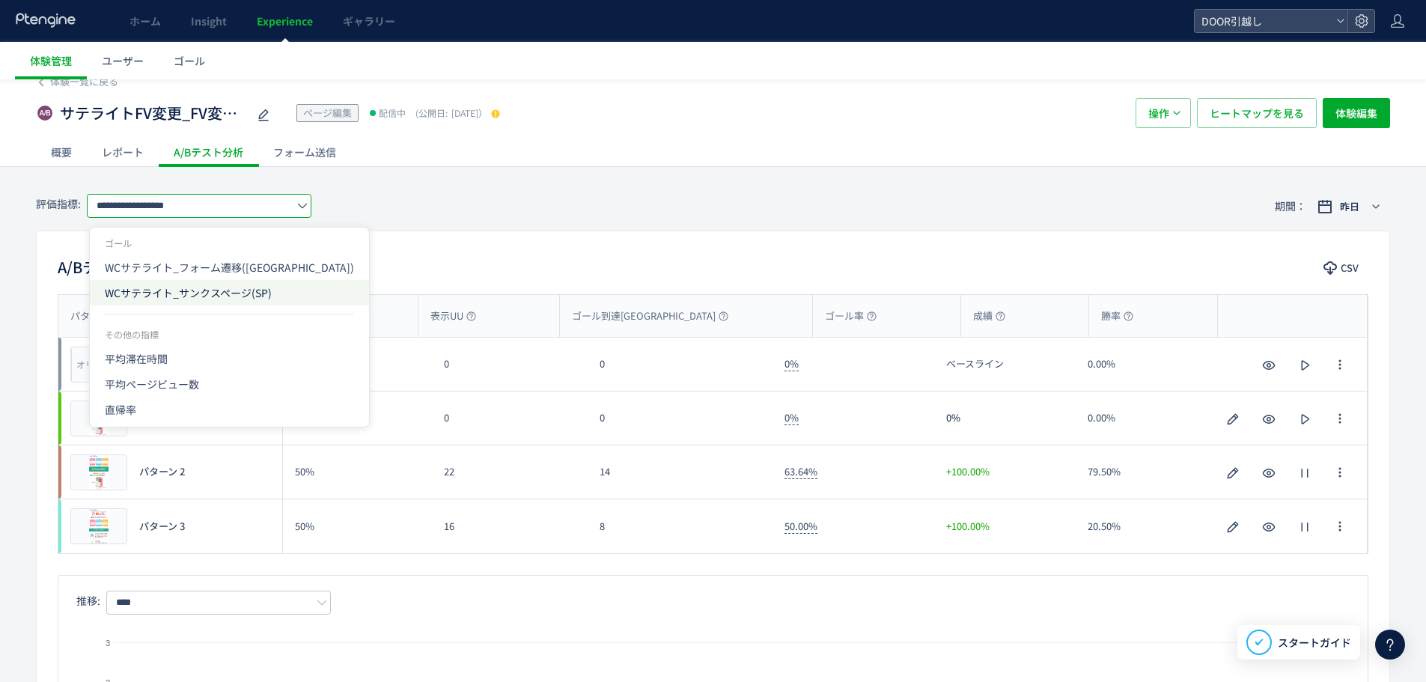
click at [228, 288] on span "WCサテライト_サンクスページ(SP)" at bounding box center [229, 292] width 249 height 25
type input "**********"
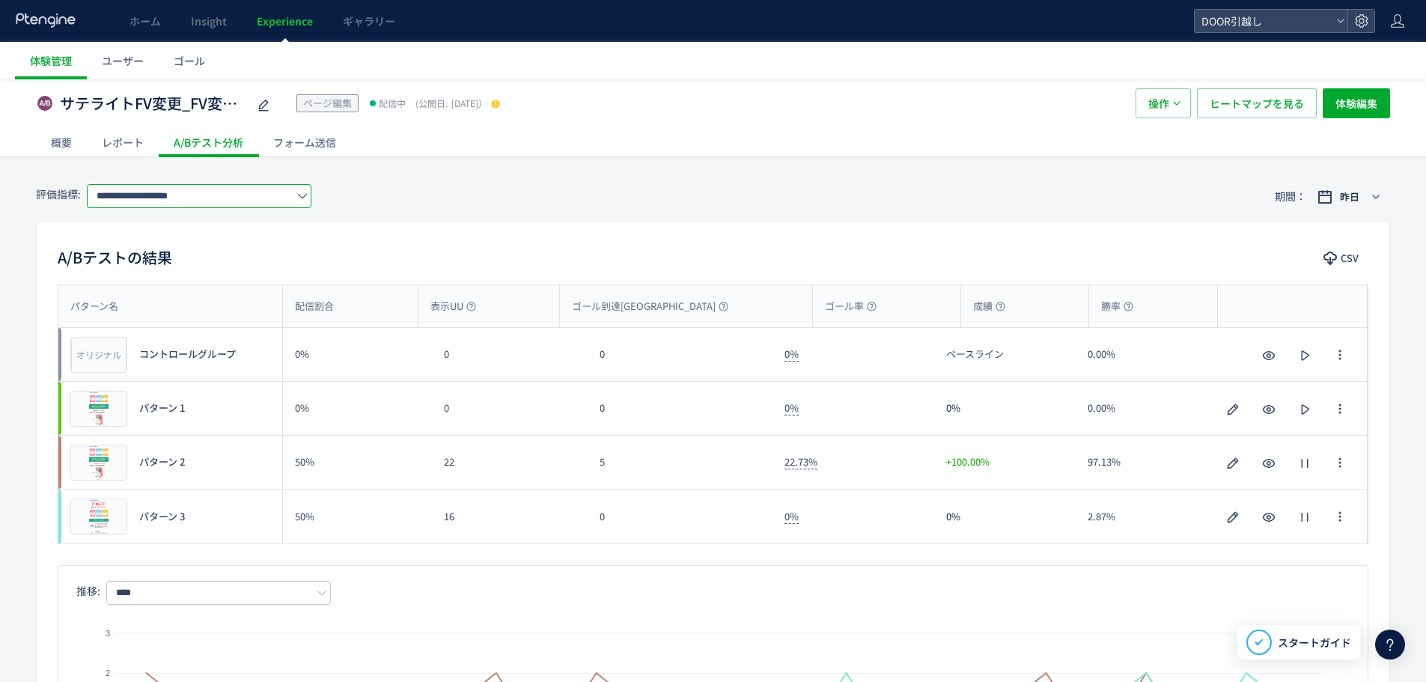
scroll to position [25, 0]
click at [976, 477] on div "+100.00%" at bounding box center [1005, 460] width 142 height 53
click at [836, 476] on div "22.73%" at bounding box center [854, 460] width 162 height 53
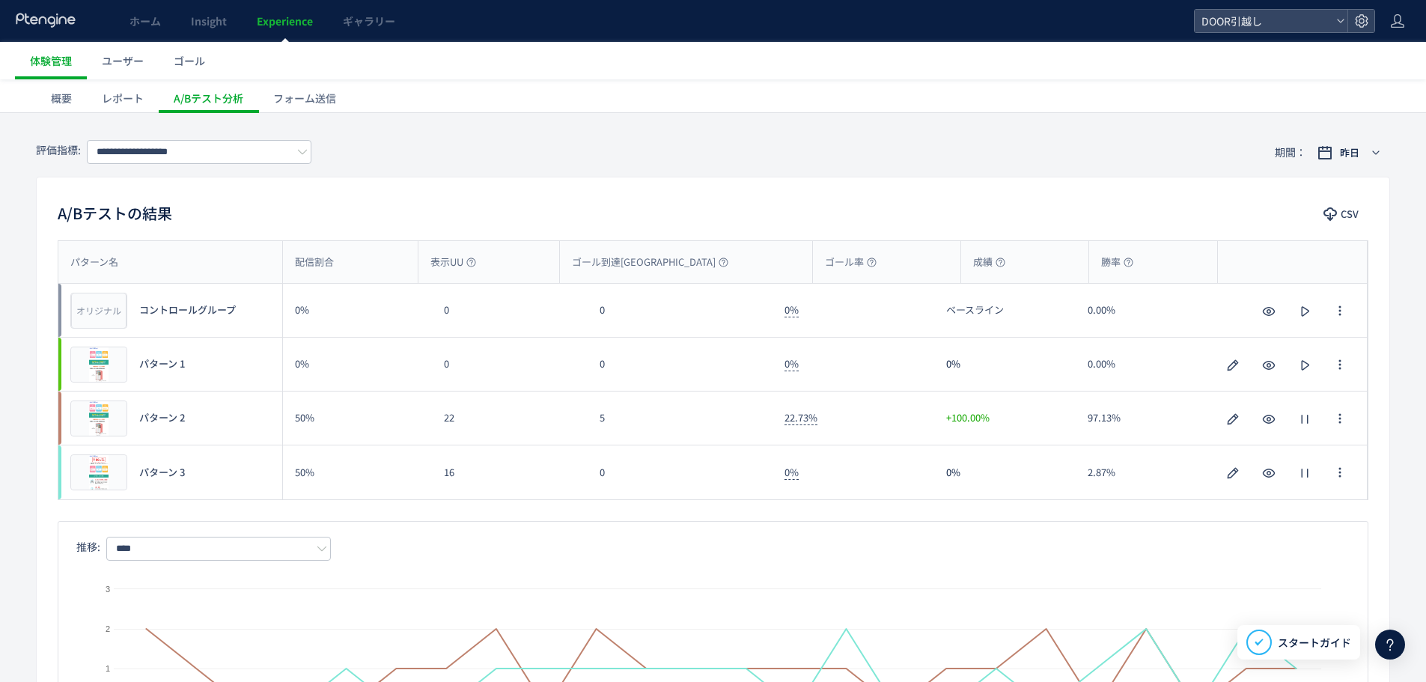
scroll to position [63, 0]
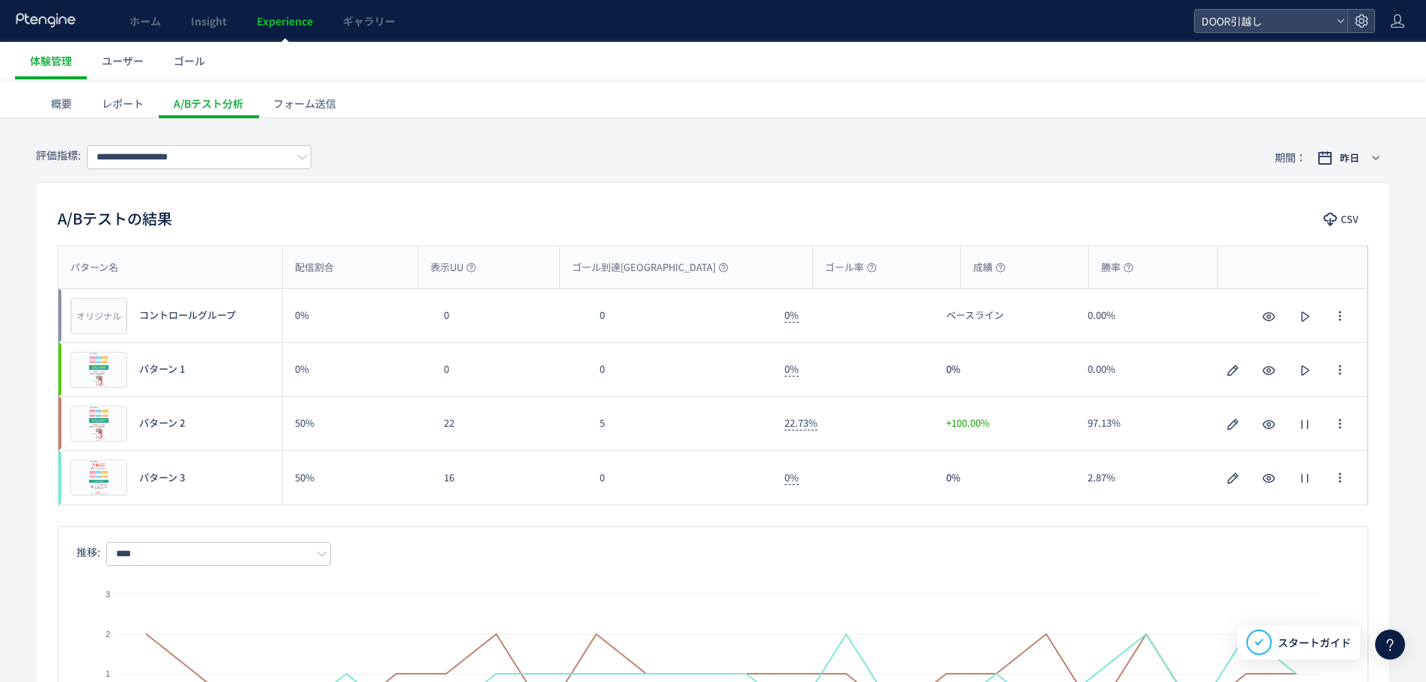
click at [759, 182] on div "A/Bテストの結果 CSV パターン名 配信割合 表示UU ゴール到達UU ゴール率 成績 勝率 パターン名 オリジナル プレビュー コントロールグループ 0…" at bounding box center [713, 485] width 1355 height 607
click at [714, 194] on div "A/Bテストの結果 CSV パターン名 配信割合 表示UU ゴール到達UU ゴール率 成績 勝率 パターン名 オリジナル プレビュー コントロールグループ 0…" at bounding box center [713, 485] width 1355 height 607
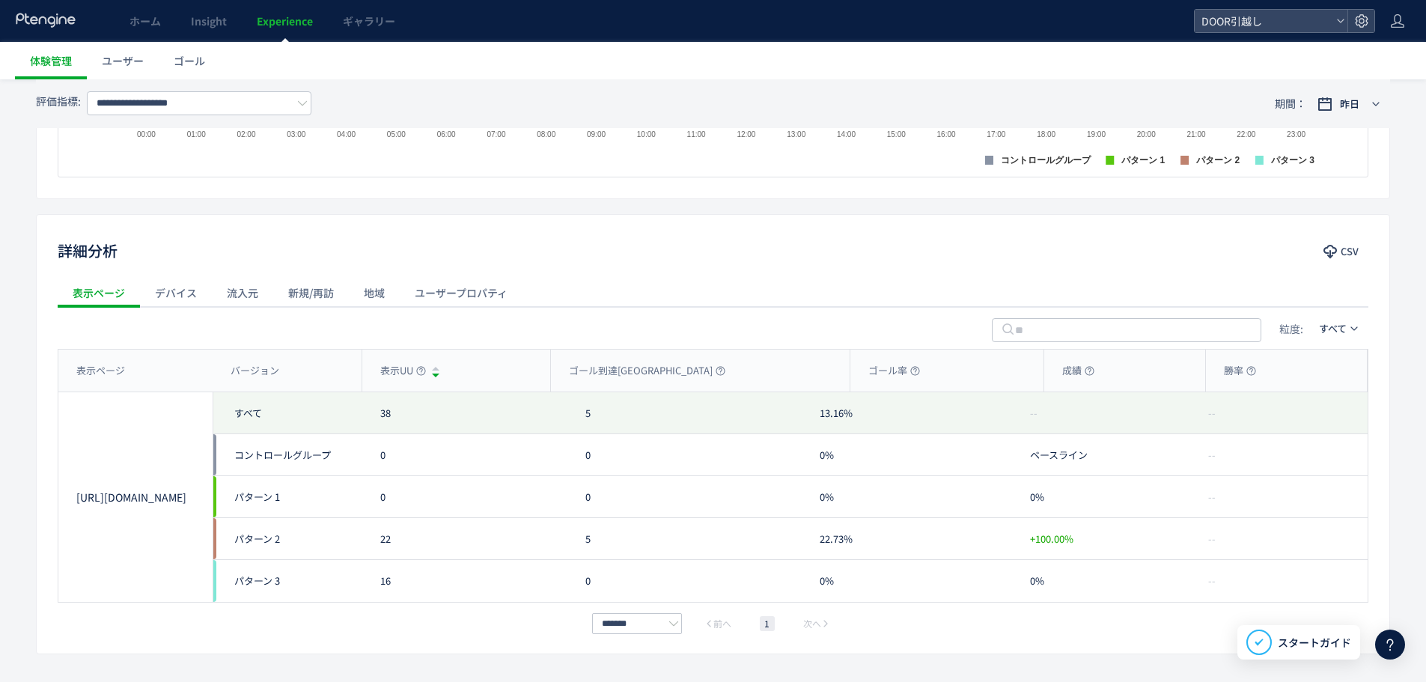
scroll to position [701, 0]
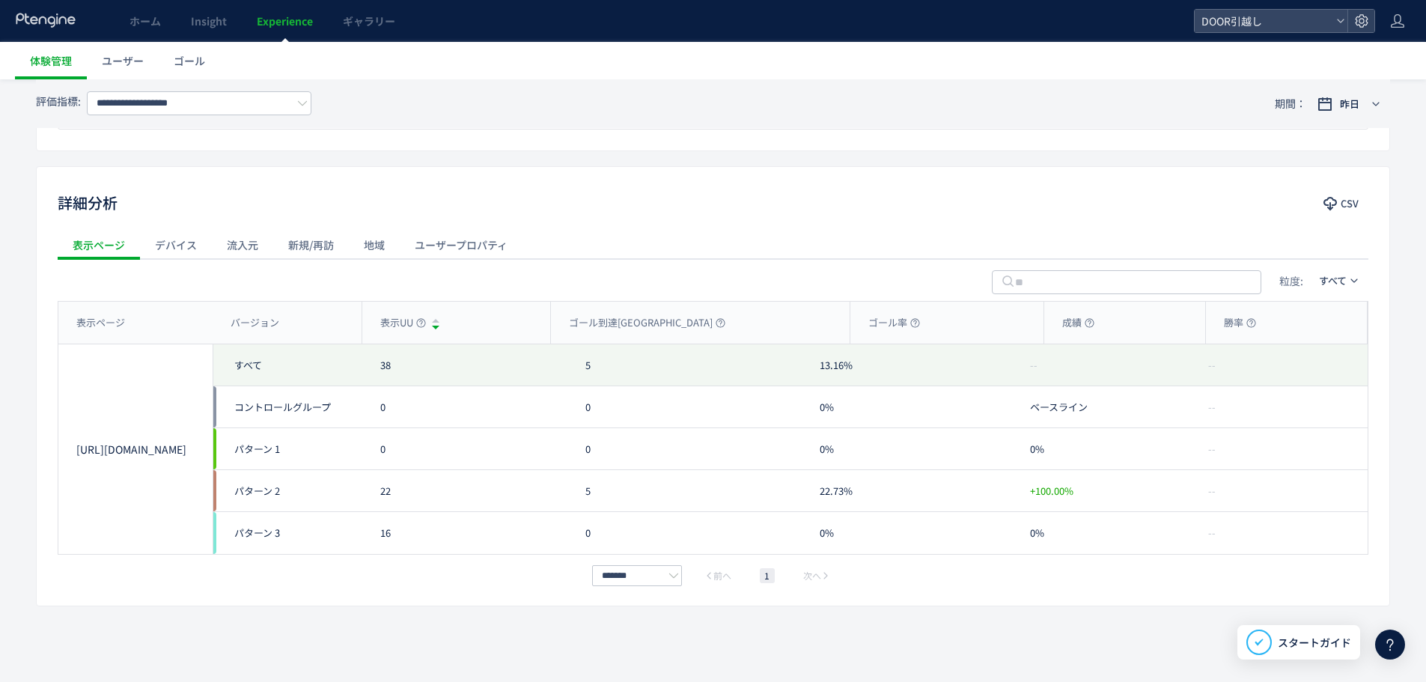
click at [377, 165] on div "**********" at bounding box center [713, 88] width 1426 height 1186
click at [475, 154] on div "**********" at bounding box center [713, 88] width 1426 height 1186
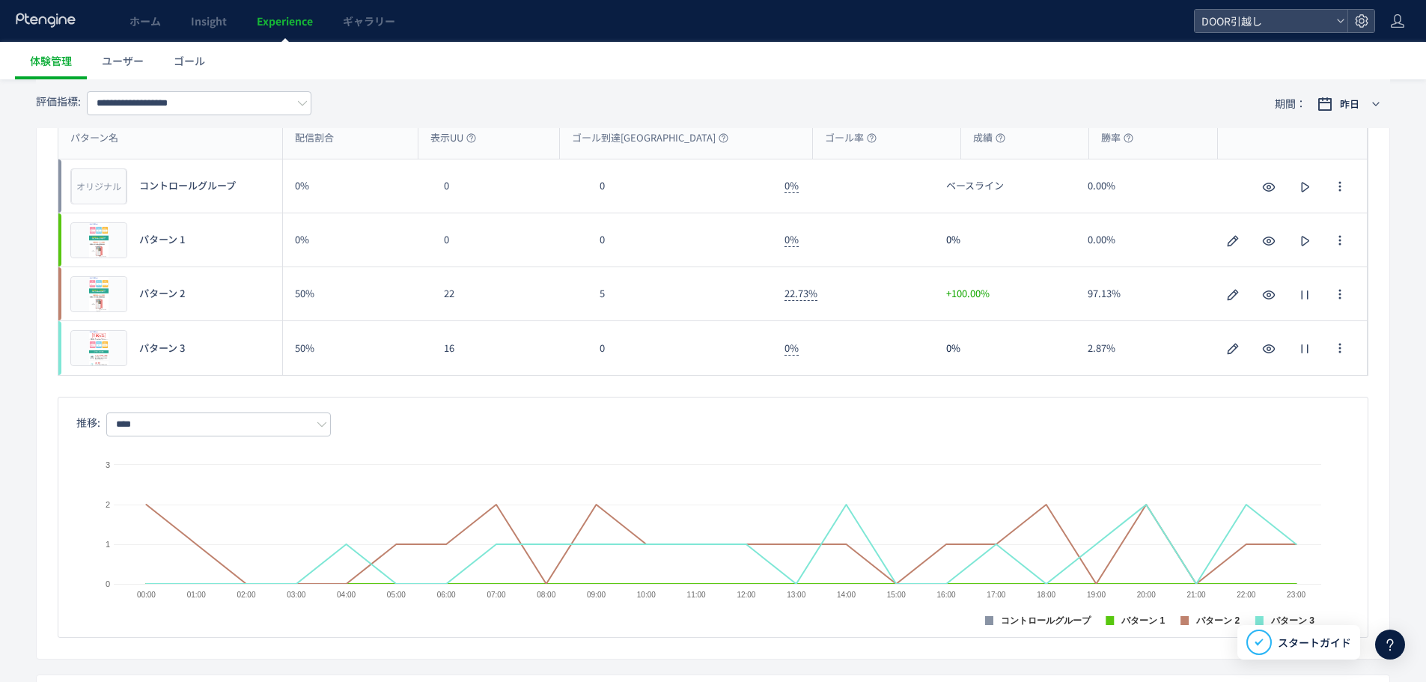
scroll to position [0, 0]
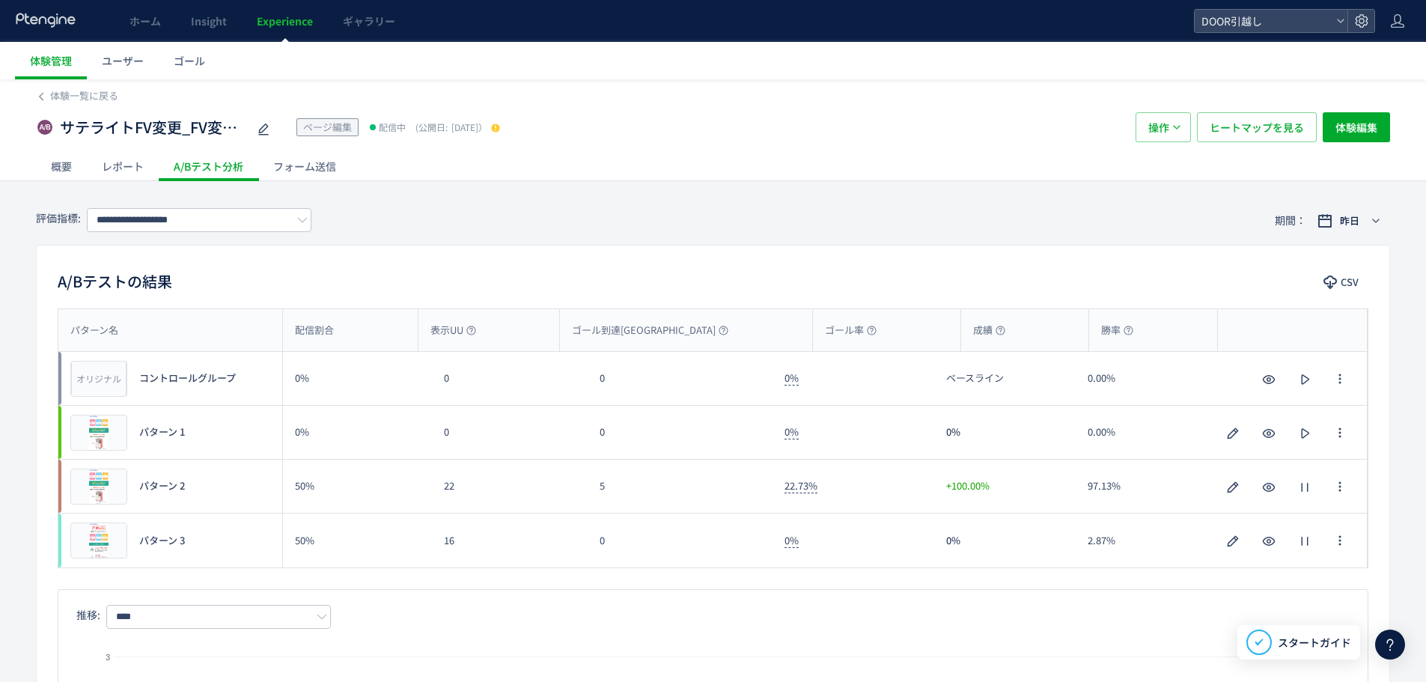
click at [625, 232] on div "**********" at bounding box center [713, 220] width 1355 height 49
